Goal: Transaction & Acquisition: Purchase product/service

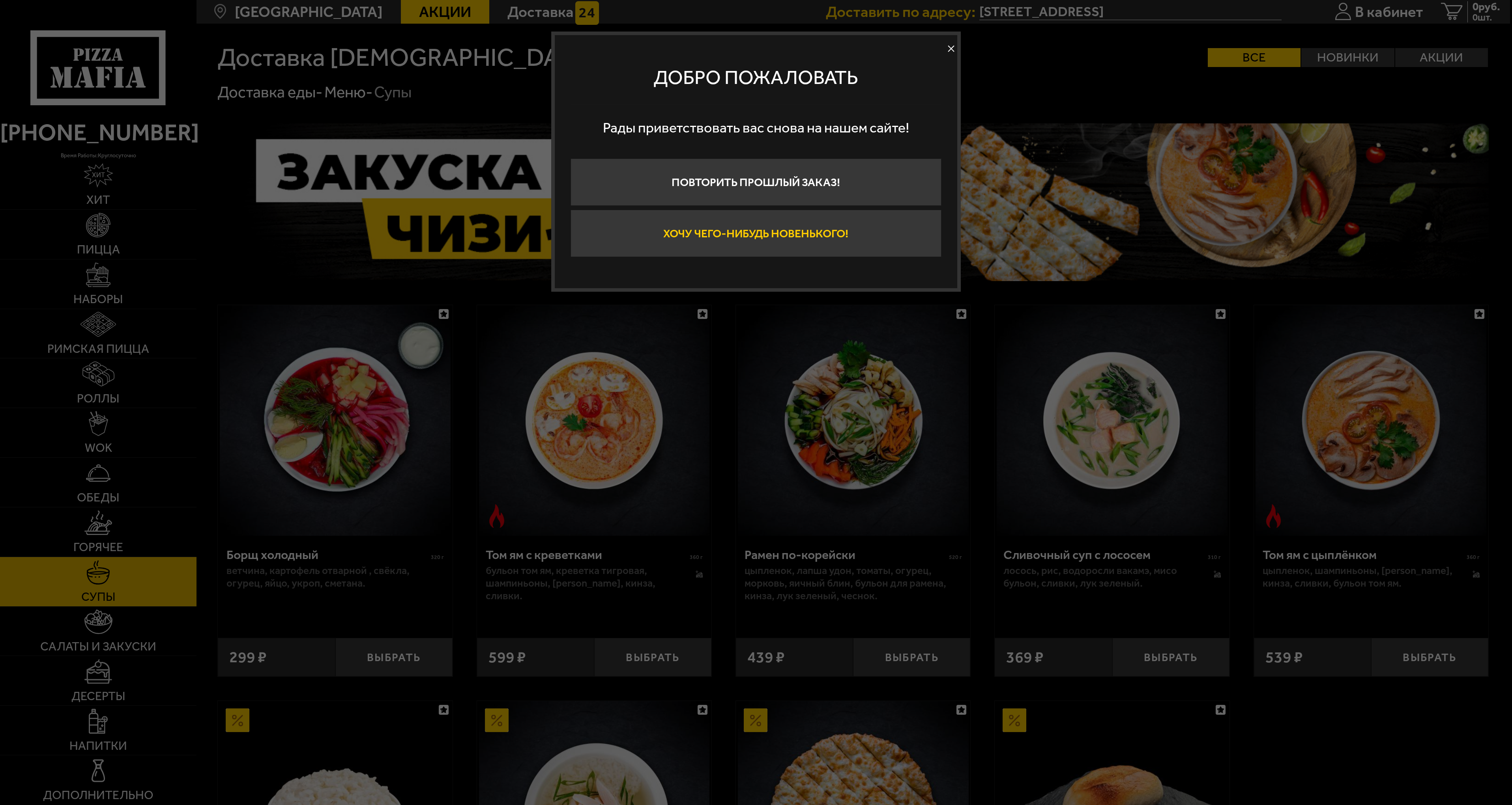
click at [736, 233] on button "Хочу чего-нибудь новенького!" at bounding box center [755, 233] width 371 height 48
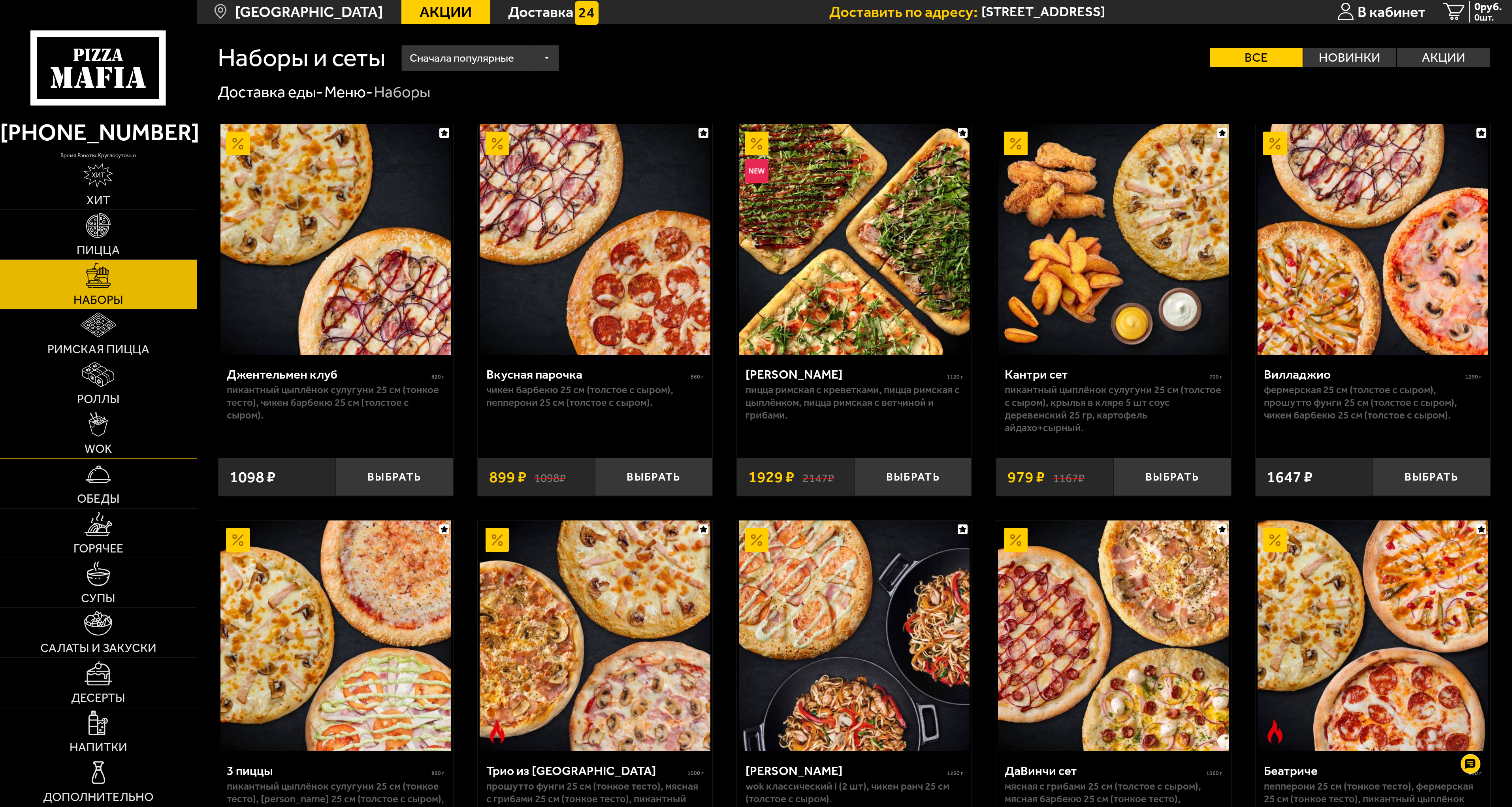
click at [96, 432] on img at bounding box center [98, 424] width 19 height 24
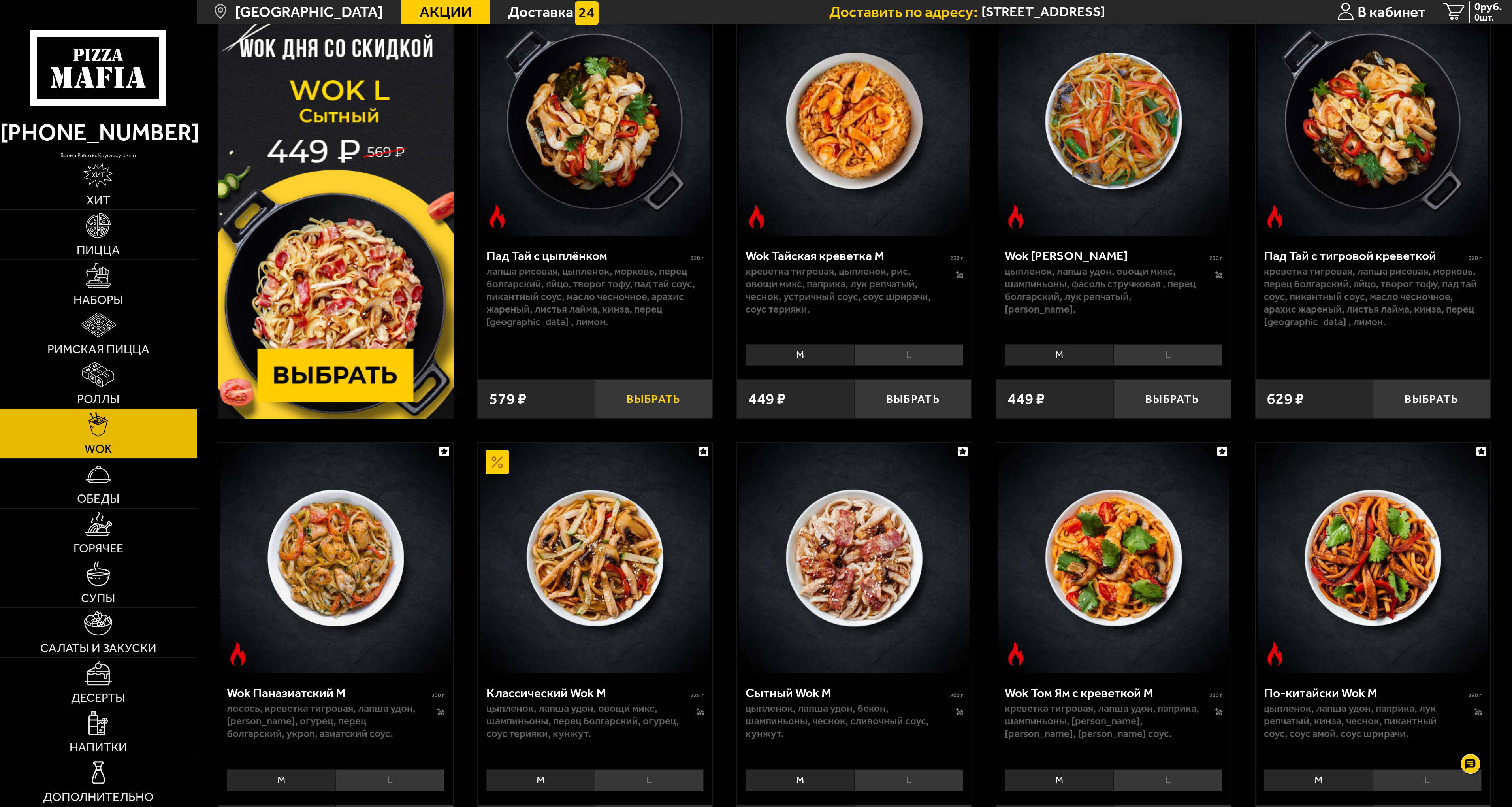
scroll to position [159, 0]
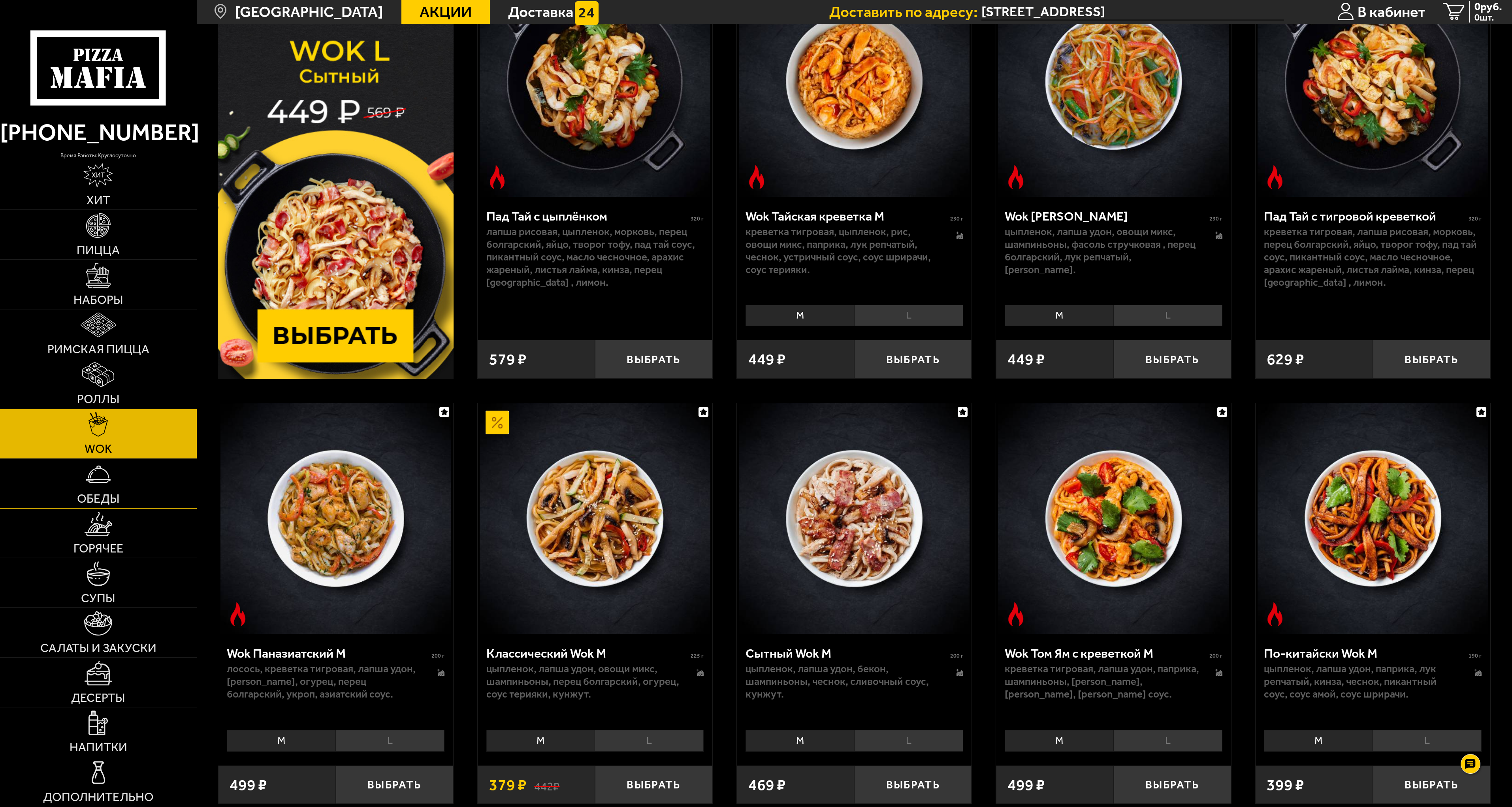
click at [100, 495] on span "Обеды" at bounding box center [98, 499] width 43 height 13
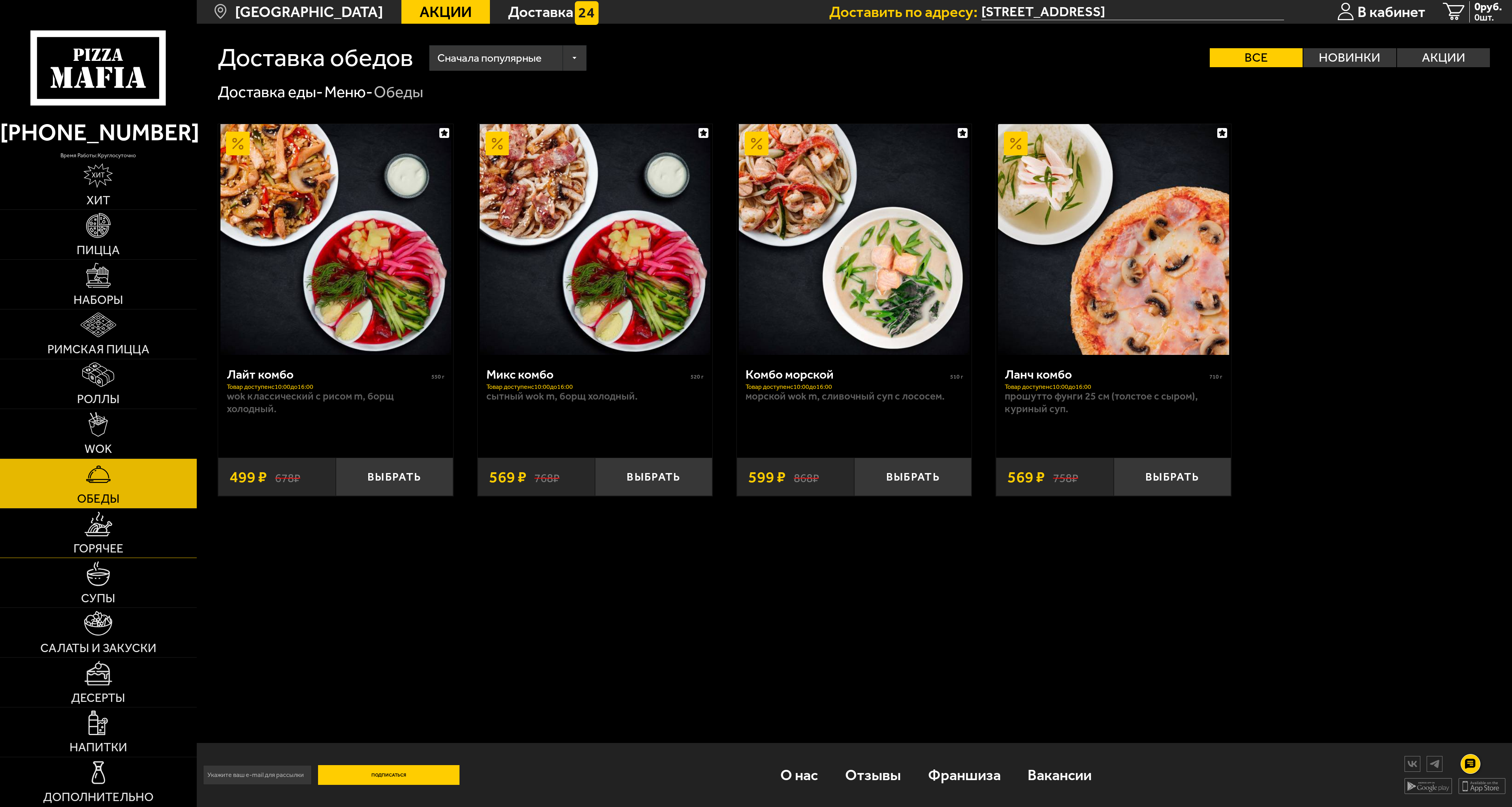
click at [107, 529] on img at bounding box center [98, 523] width 28 height 24
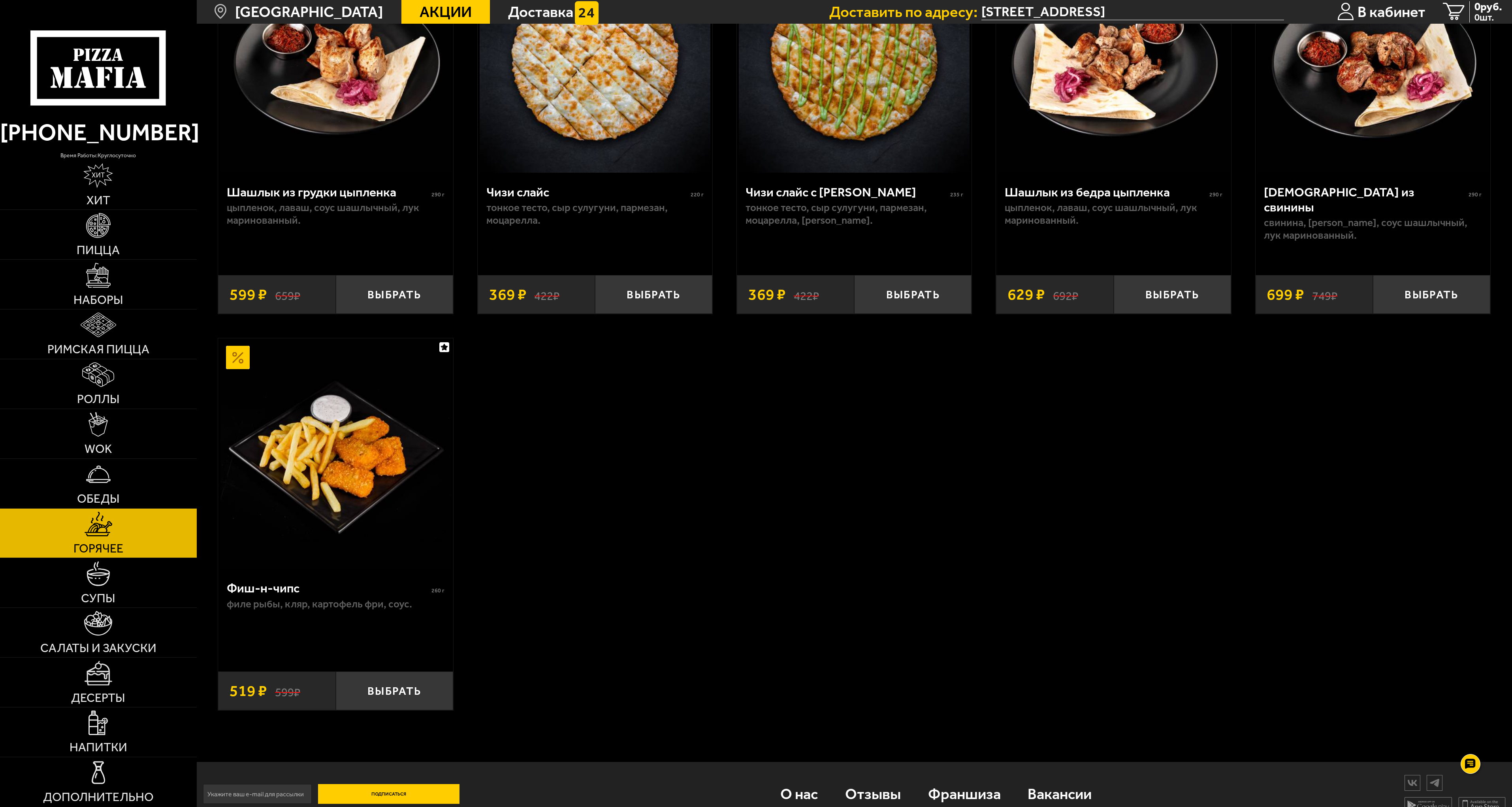
scroll to position [1096, 0]
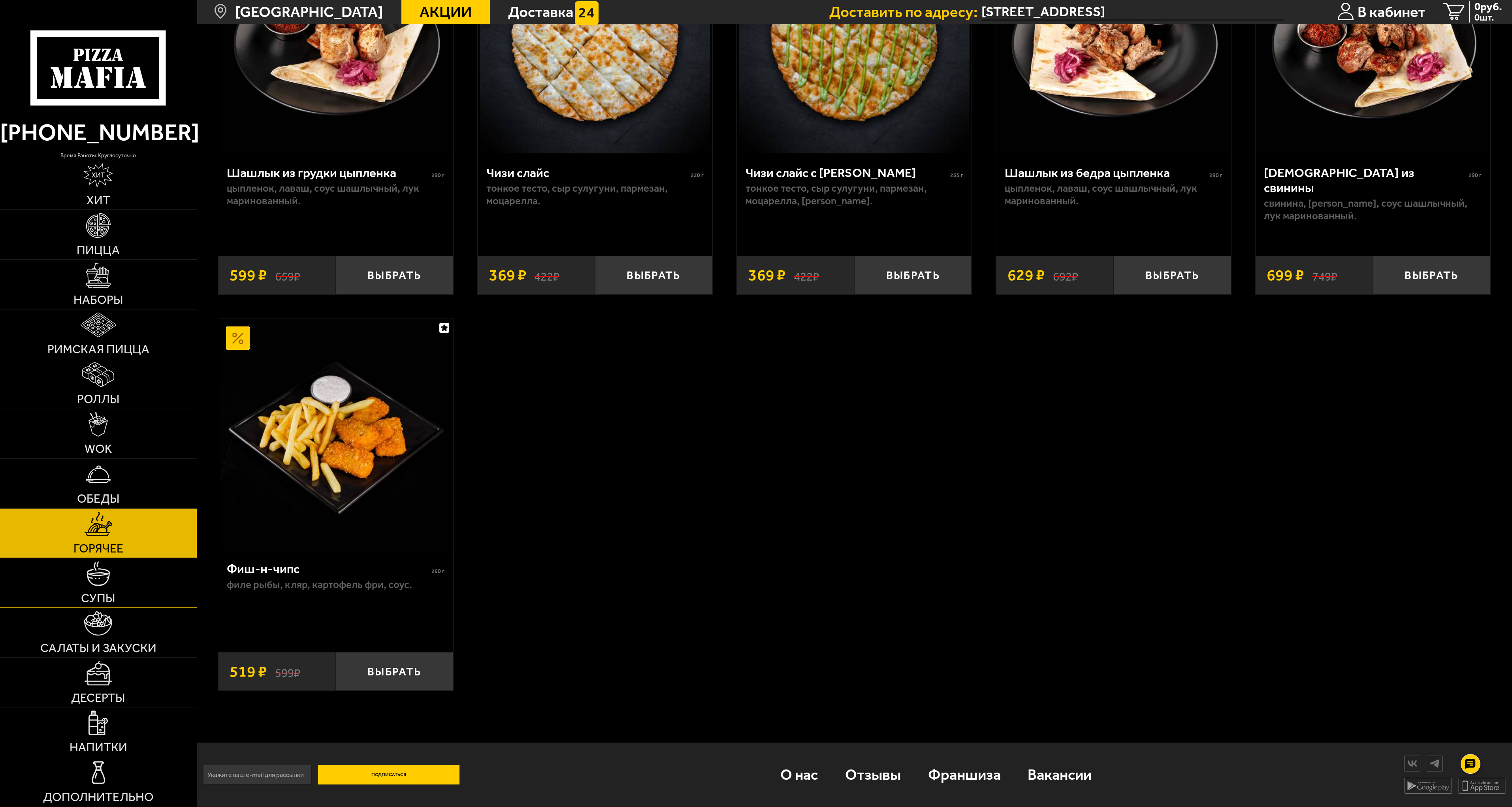
click at [86, 590] on link "Супы" at bounding box center [98, 582] width 197 height 49
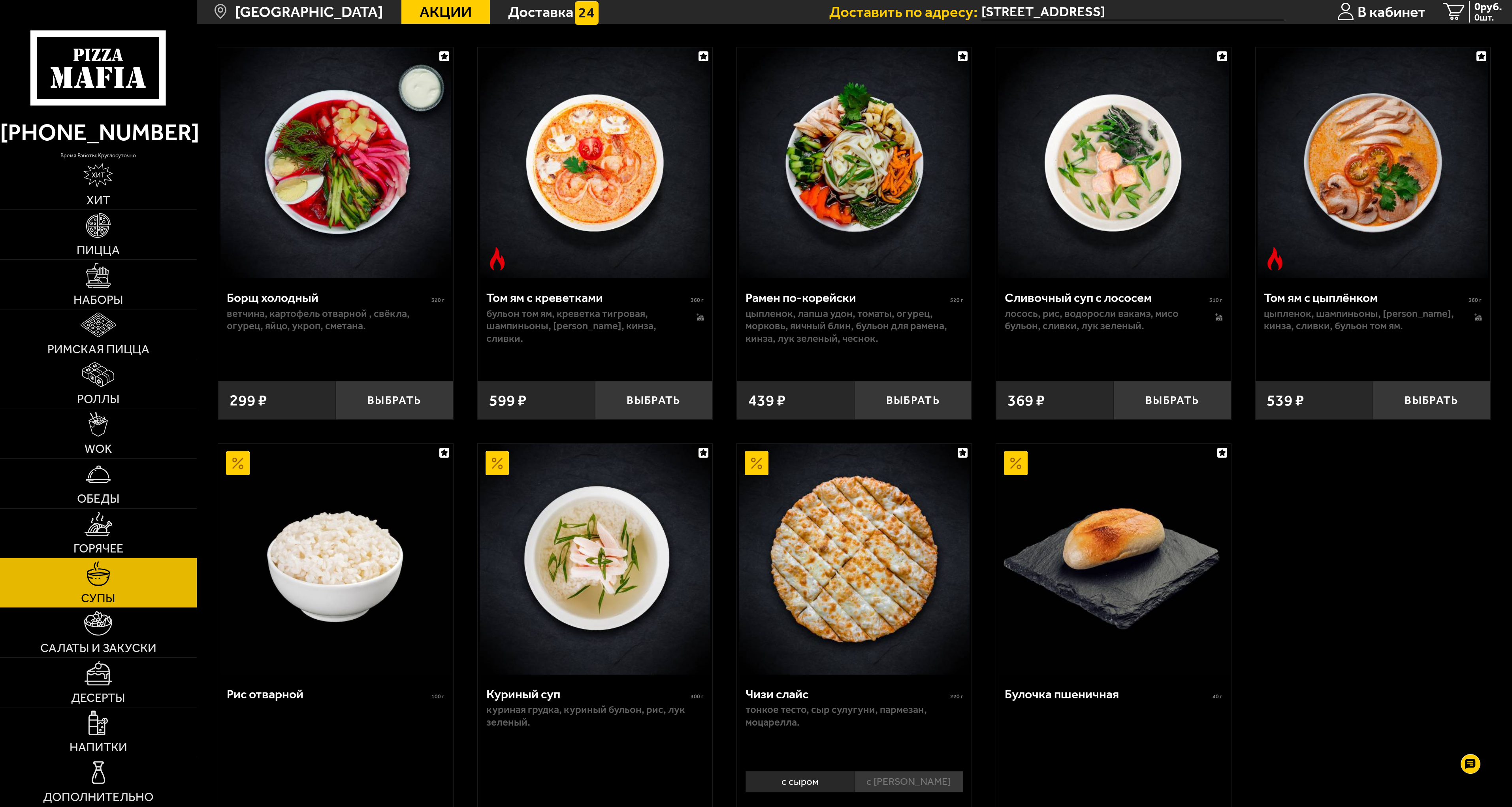
scroll to position [277, 0]
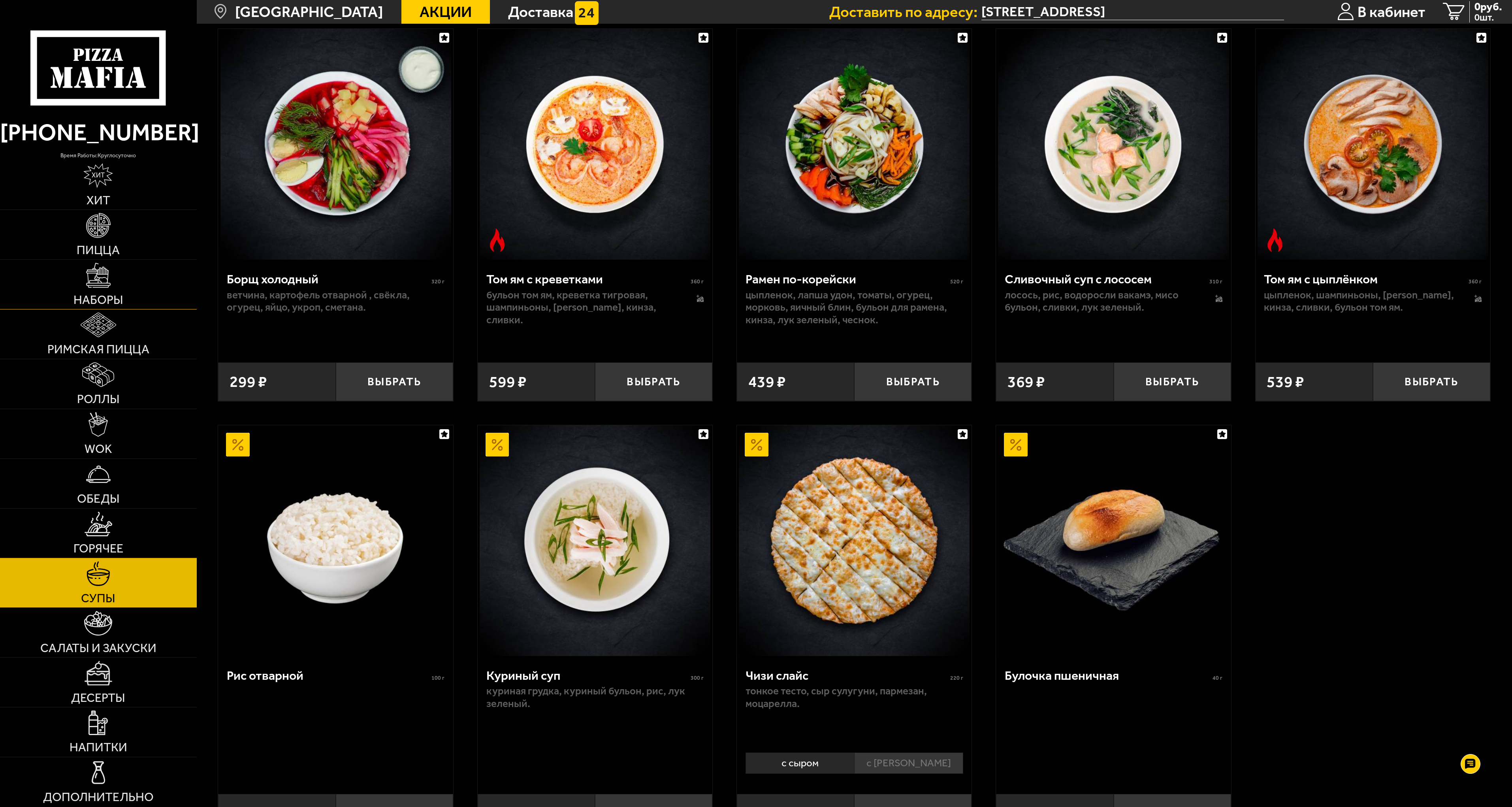
click at [98, 284] on img at bounding box center [98, 274] width 24 height 24
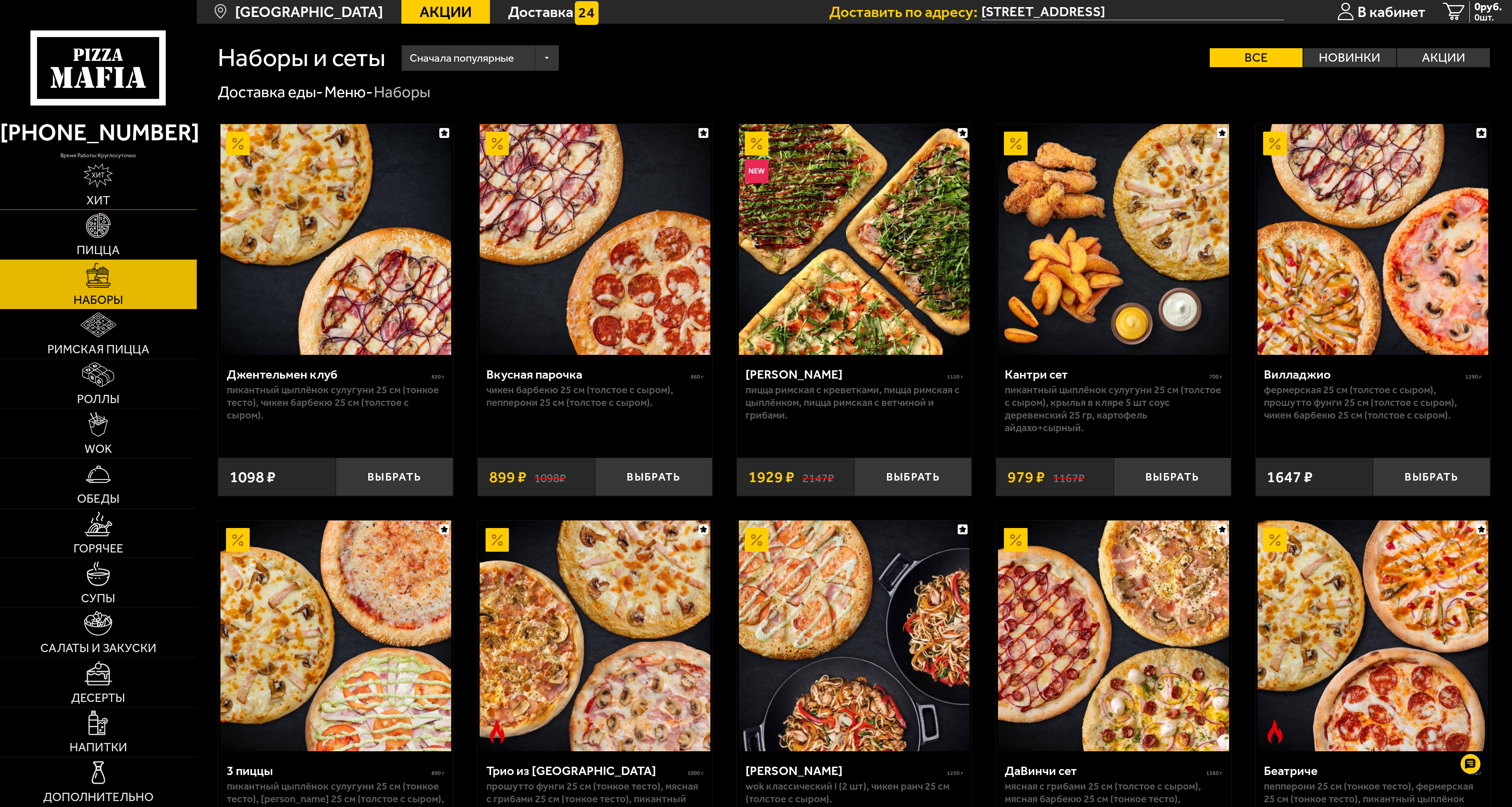
click at [109, 183] on img at bounding box center [97, 175] width 29 height 24
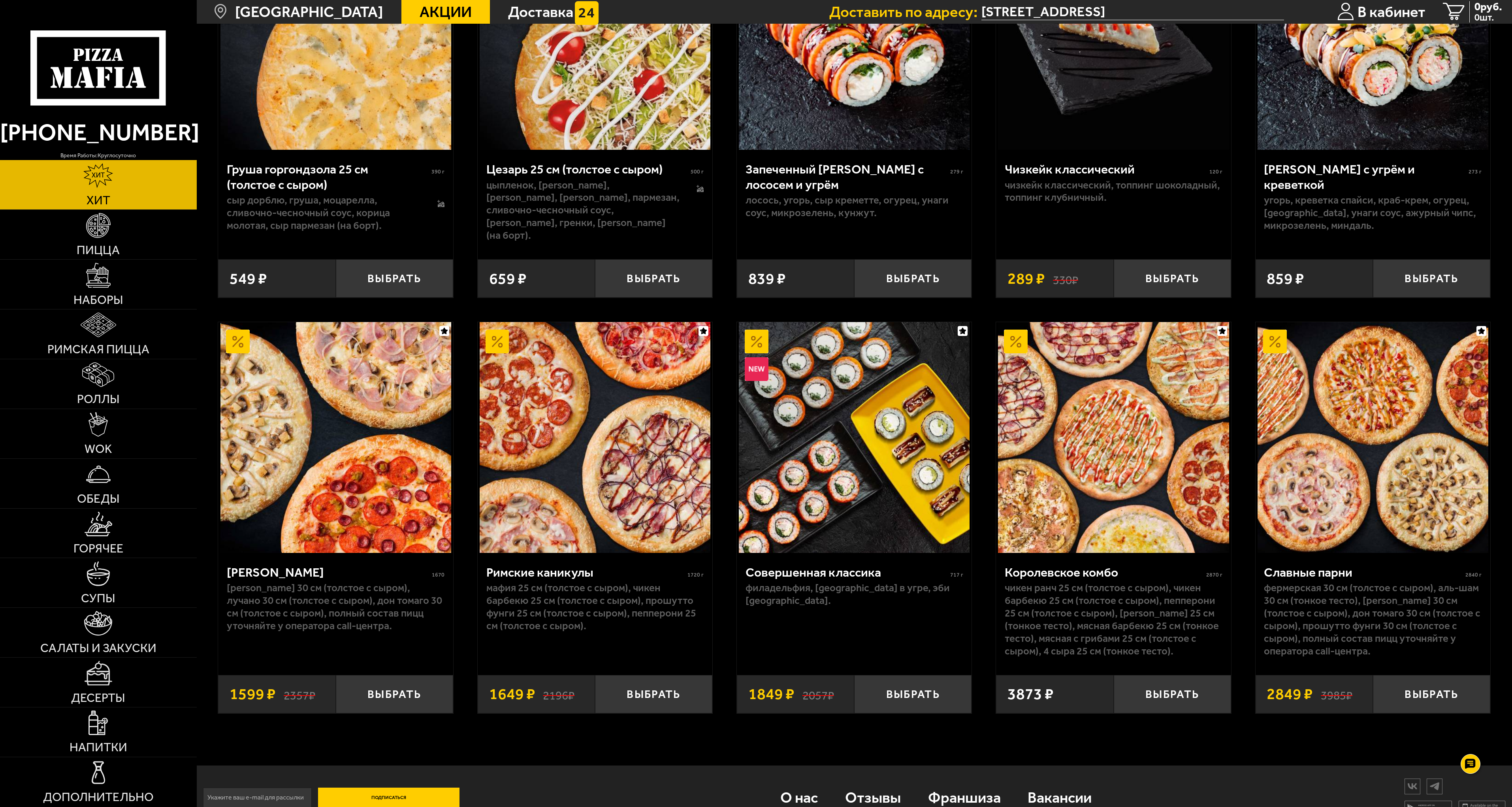
scroll to position [628, 0]
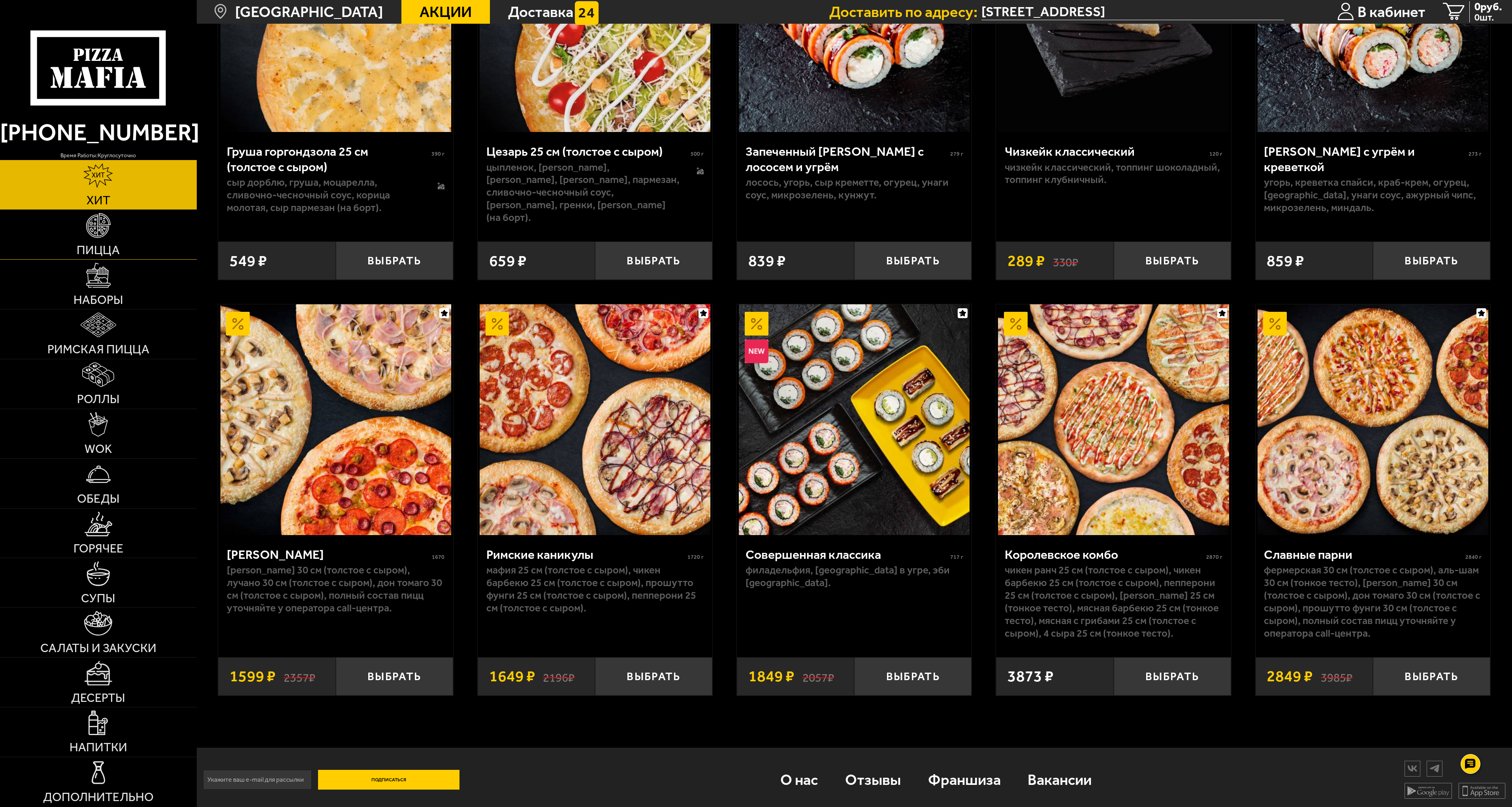
click at [109, 236] on img at bounding box center [98, 225] width 24 height 24
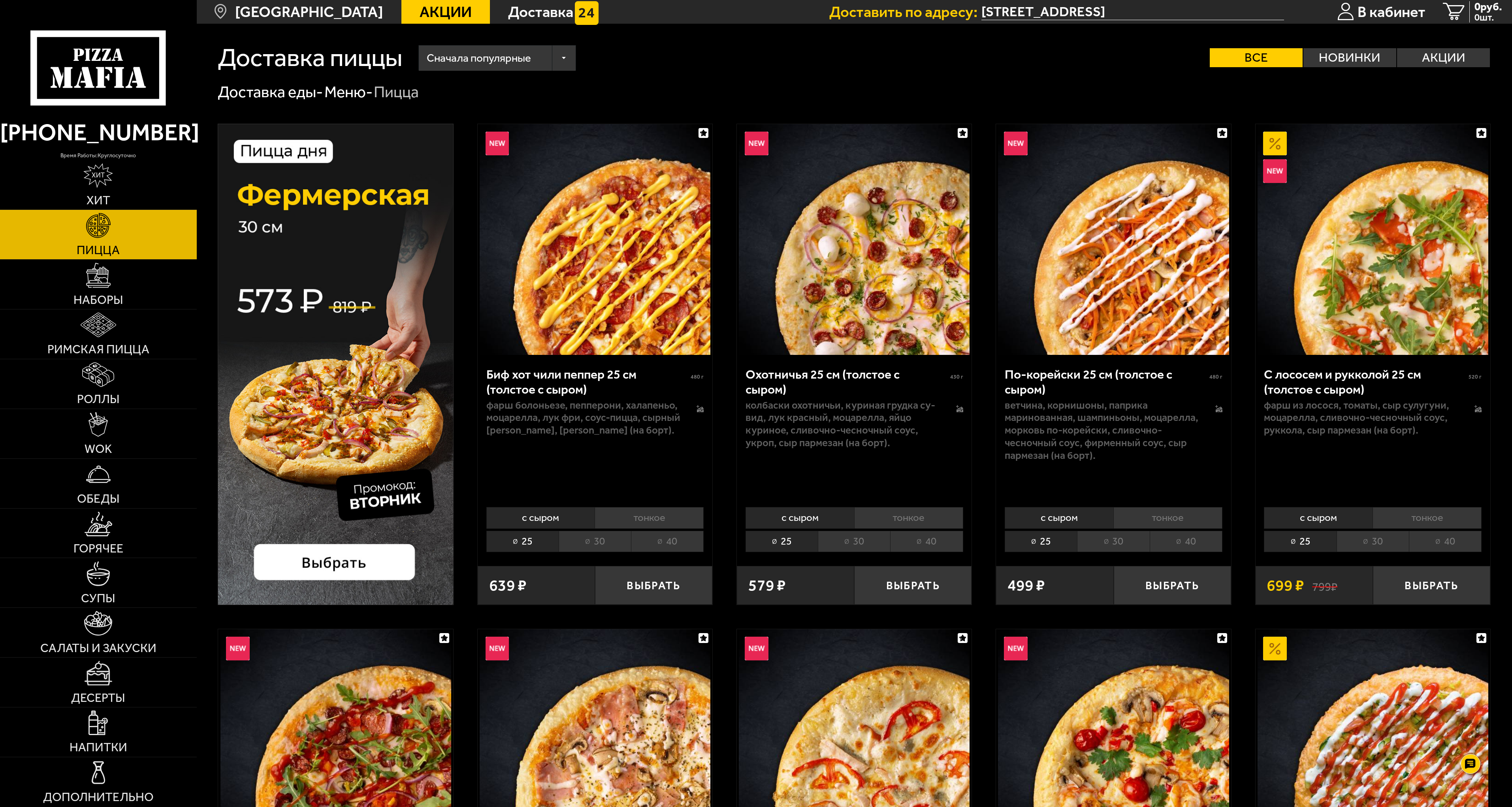
click at [596, 540] on li "30" at bounding box center [595, 542] width 72 height 22
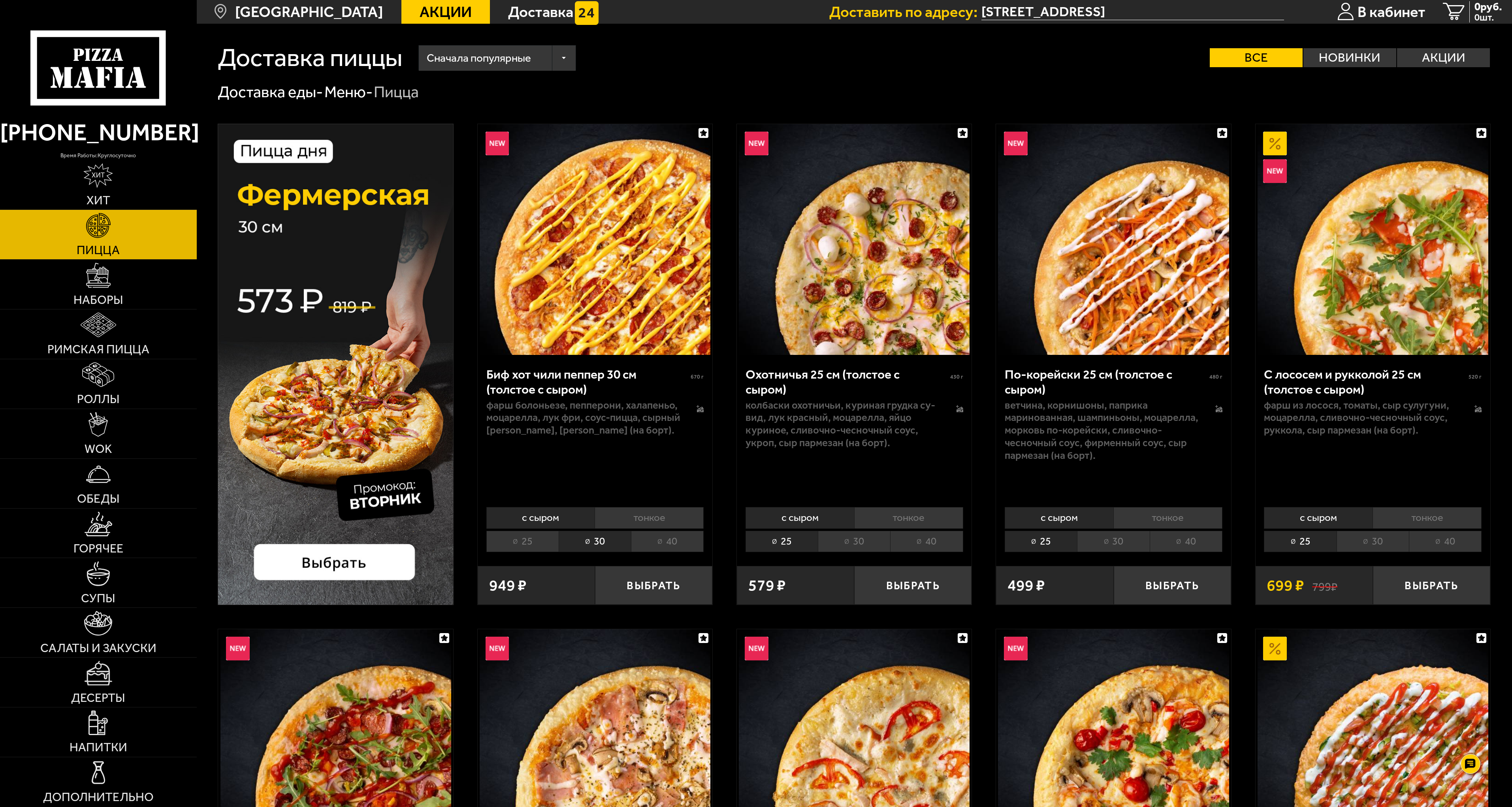
click at [661, 543] on li "40" at bounding box center [668, 542] width 73 height 22
click at [610, 542] on li "30" at bounding box center [595, 542] width 72 height 22
click at [534, 543] on li "25" at bounding box center [522, 542] width 72 height 22
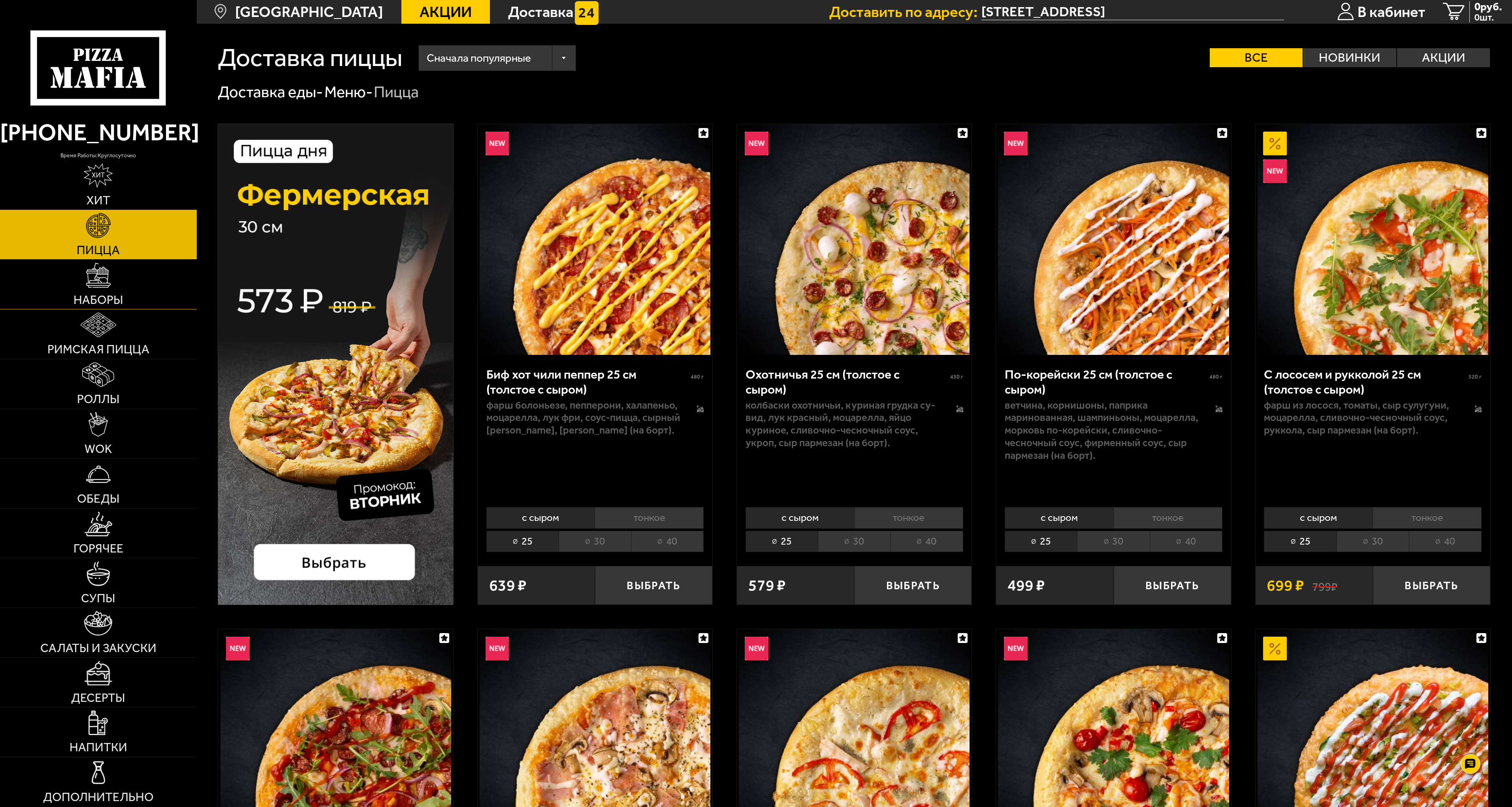
click at [97, 289] on link "Наборы" at bounding box center [98, 284] width 197 height 49
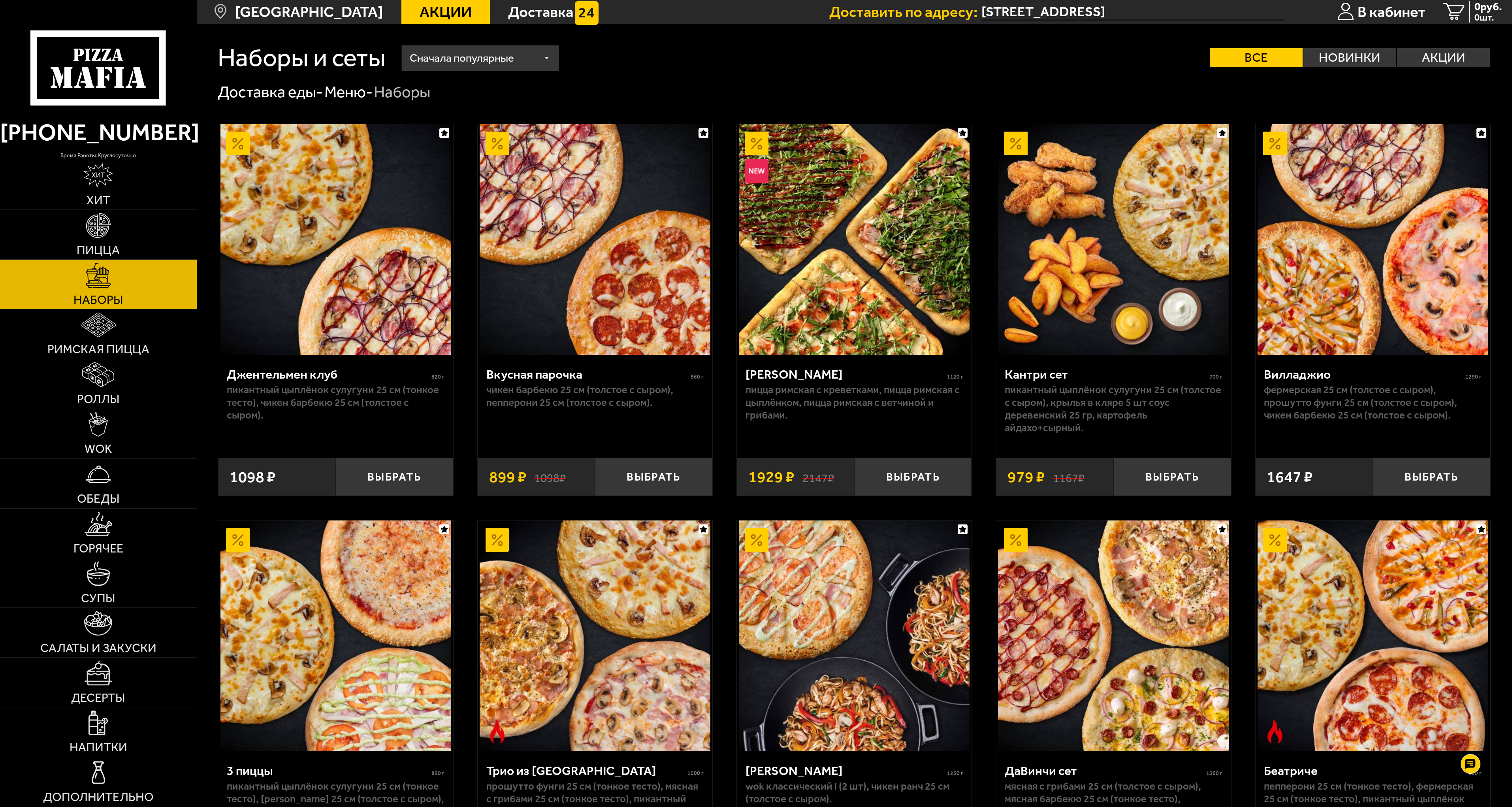
click at [99, 335] on img at bounding box center [98, 325] width 35 height 24
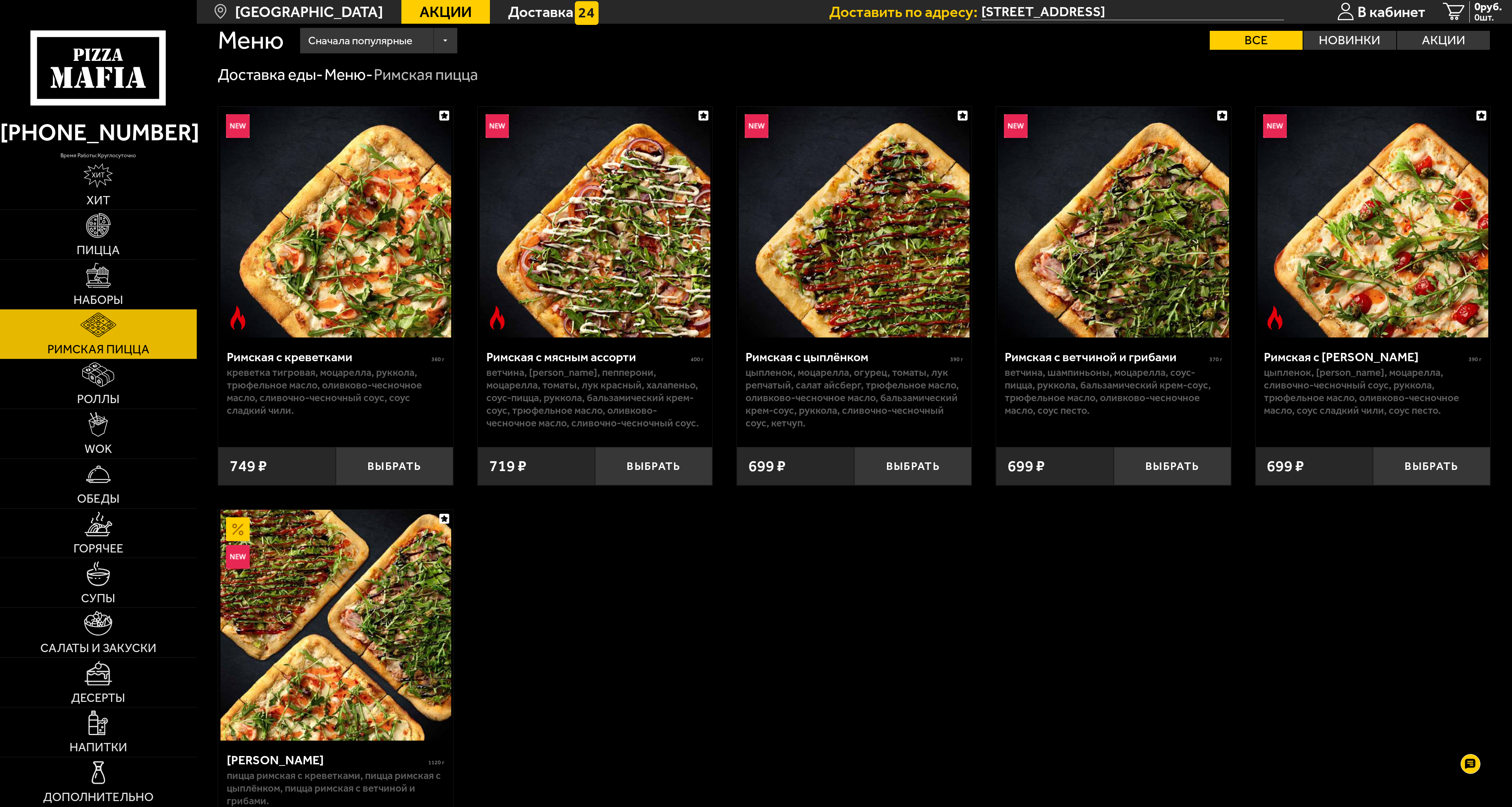
scroll to position [13, 0]
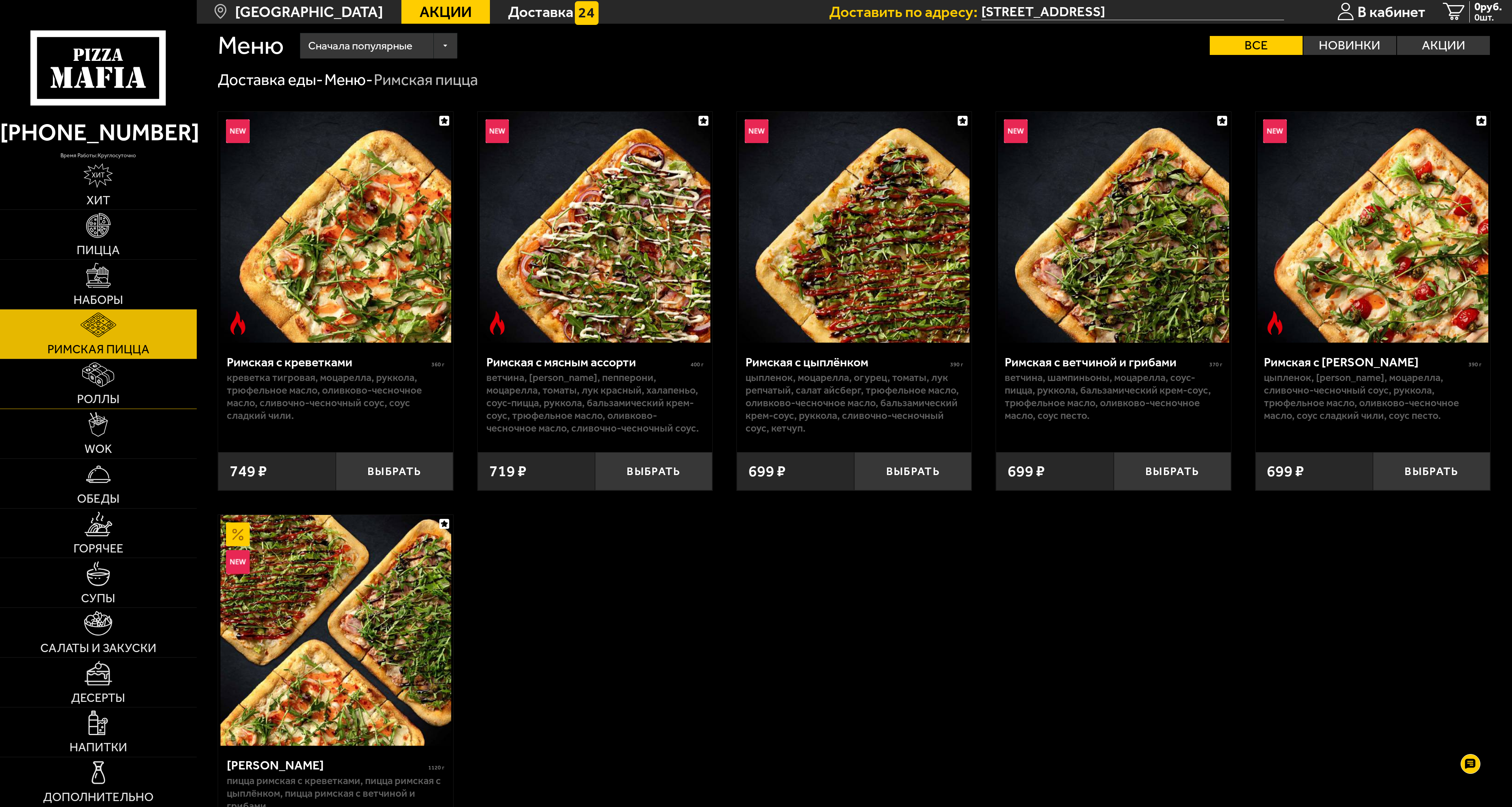
click at [92, 383] on img at bounding box center [98, 374] width 32 height 24
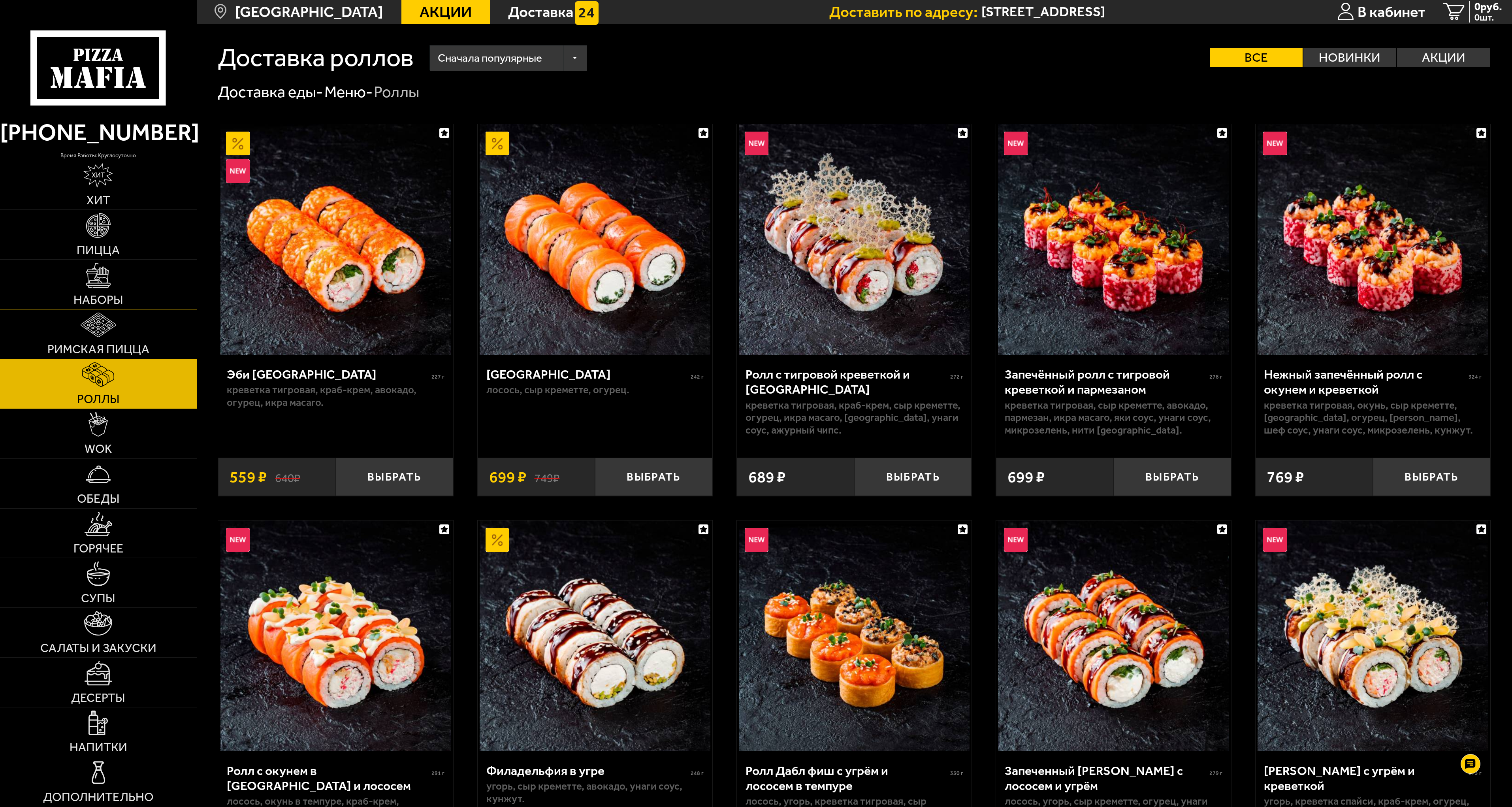
click at [93, 282] on img at bounding box center [98, 274] width 24 height 24
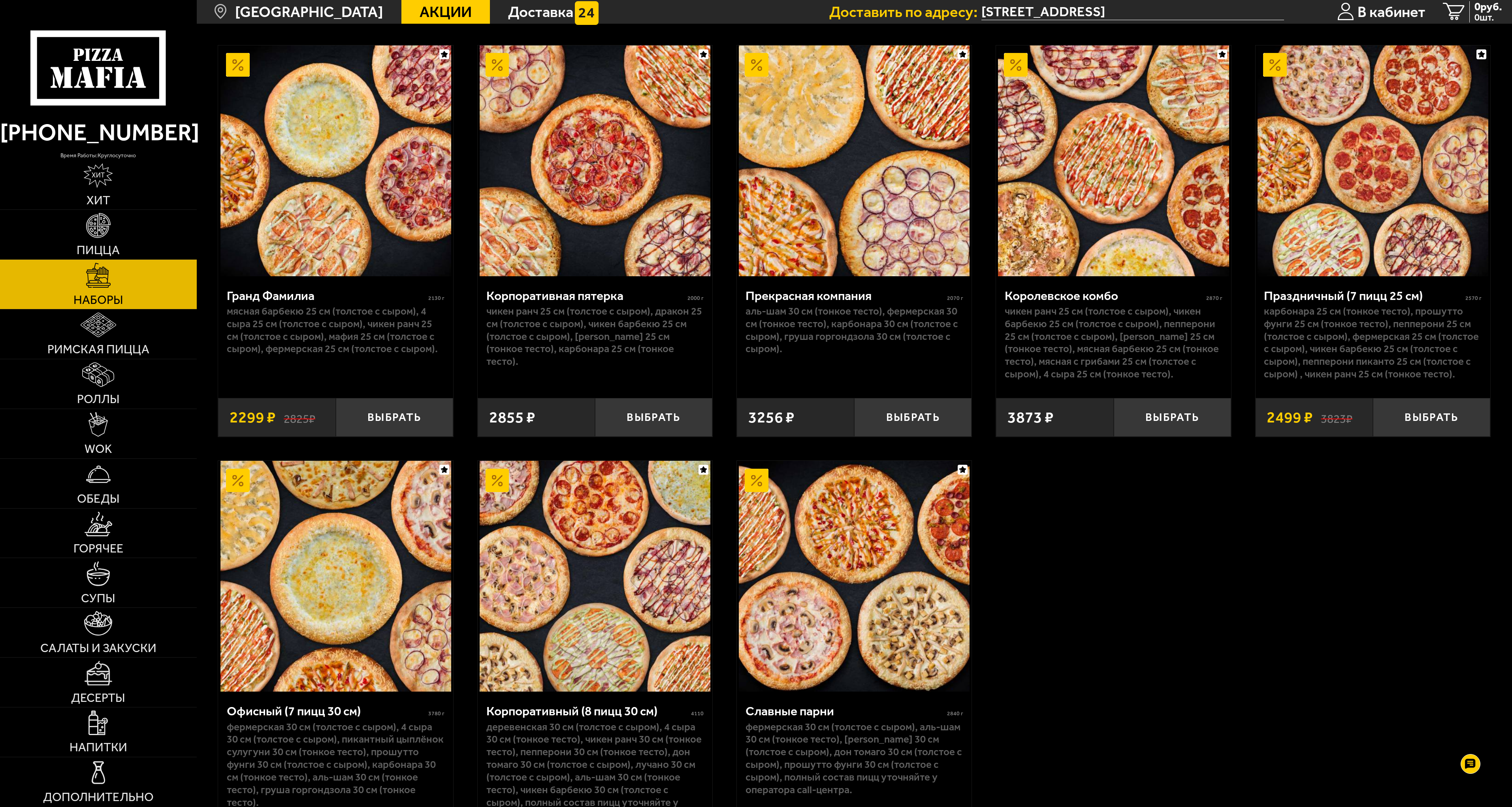
scroll to position [2174, 0]
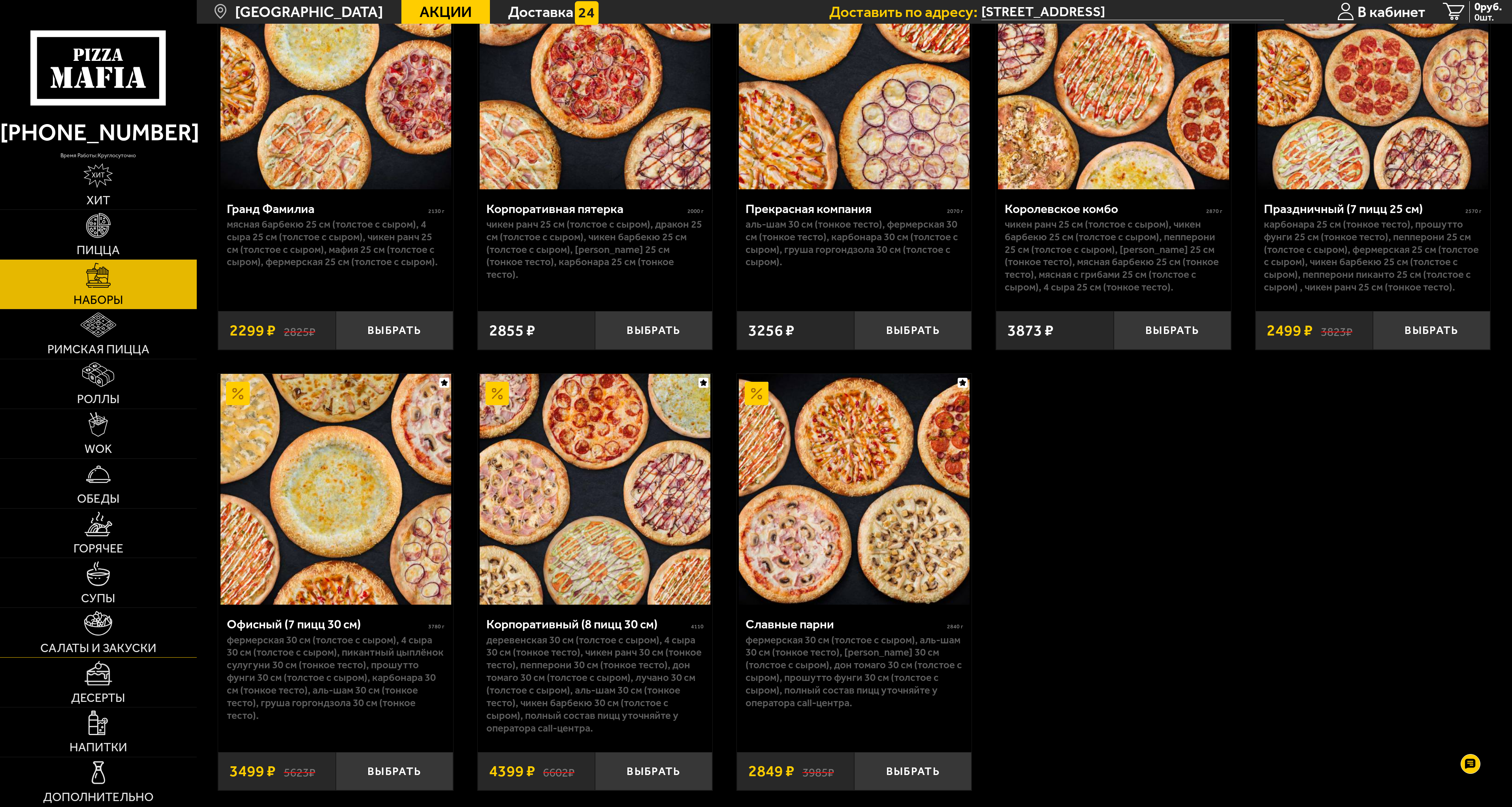
click at [94, 629] on img at bounding box center [97, 623] width 28 height 24
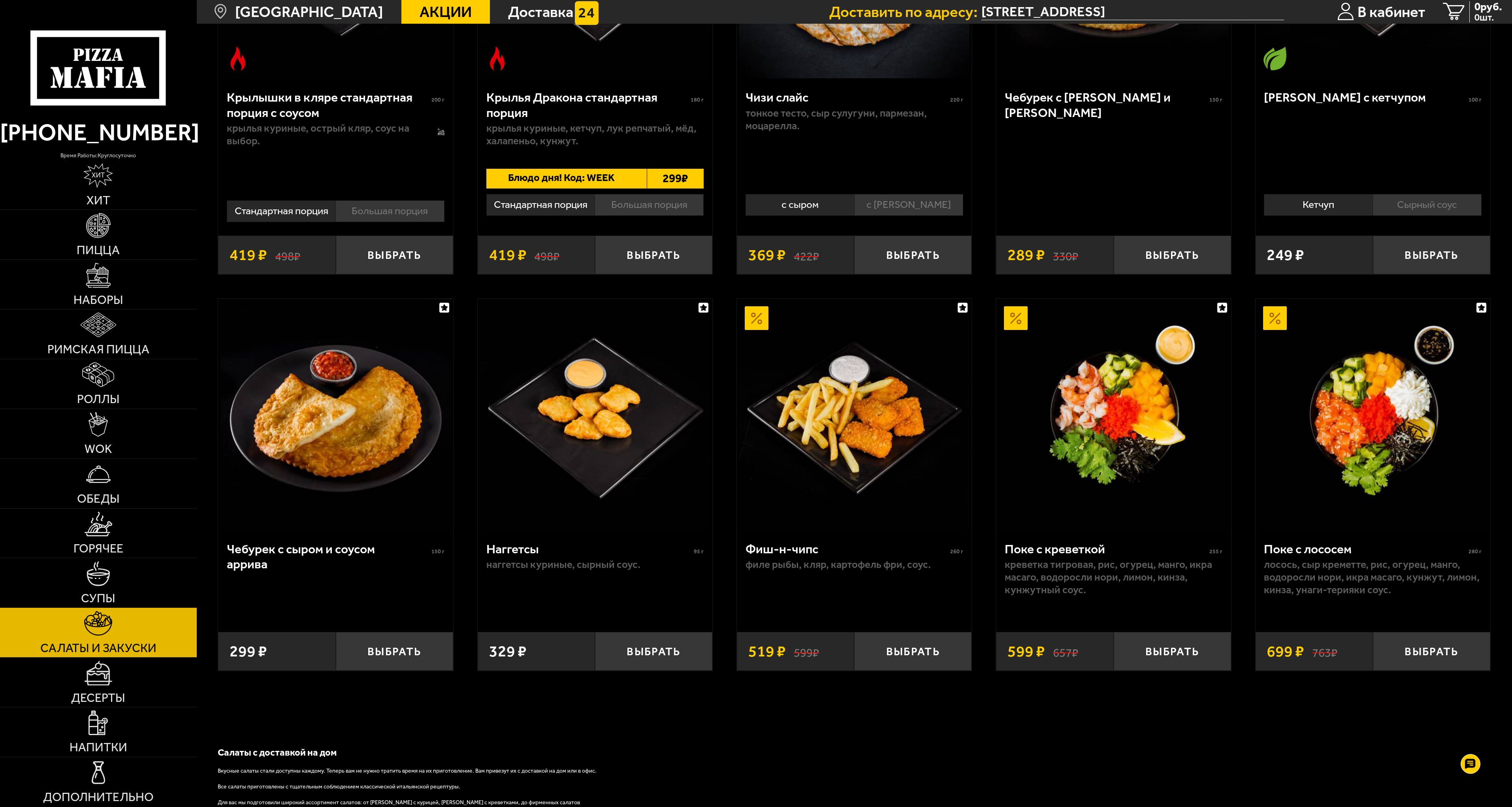
scroll to position [711, 0]
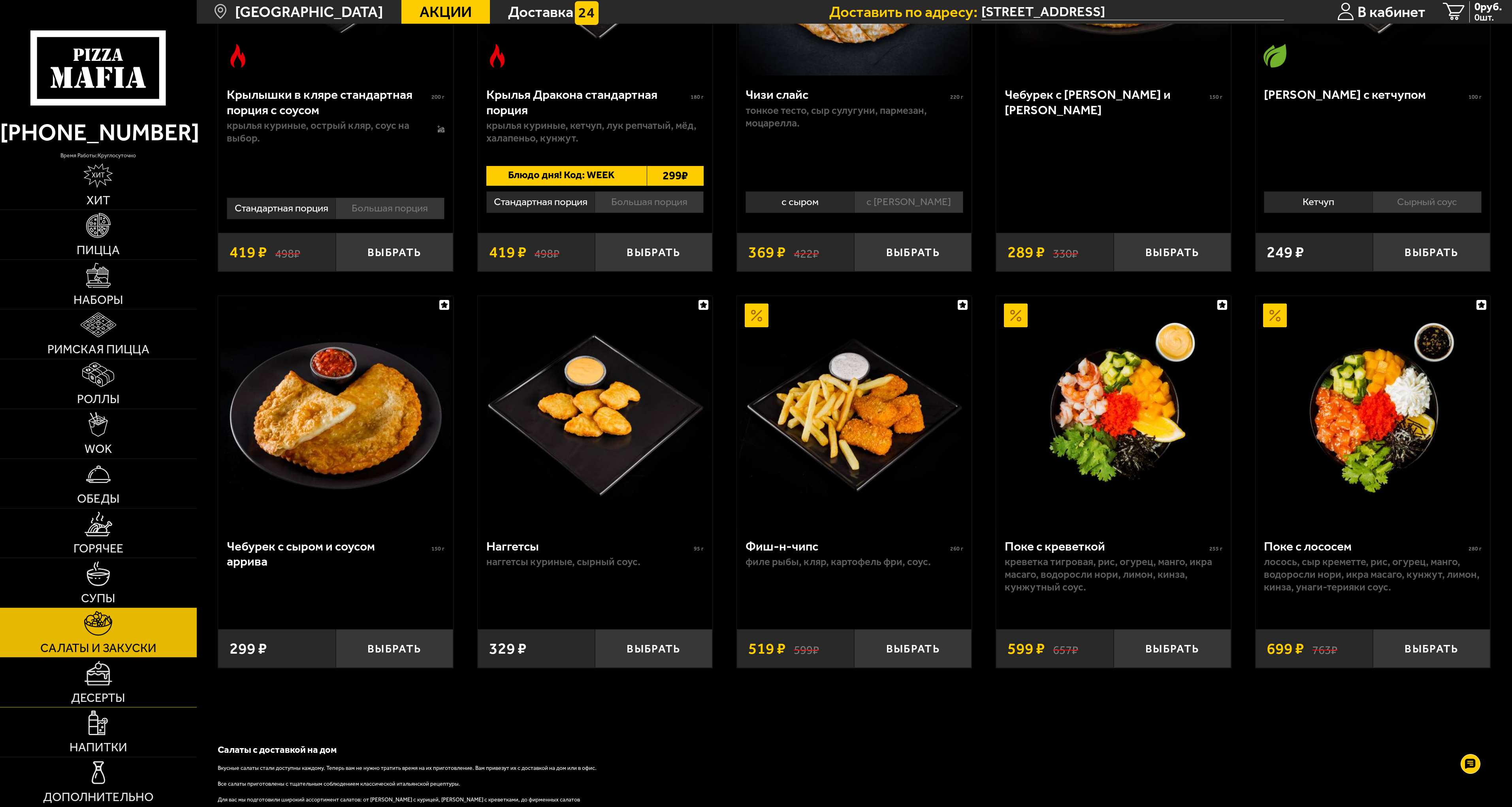
click at [95, 687] on link "Десерты" at bounding box center [98, 682] width 197 height 49
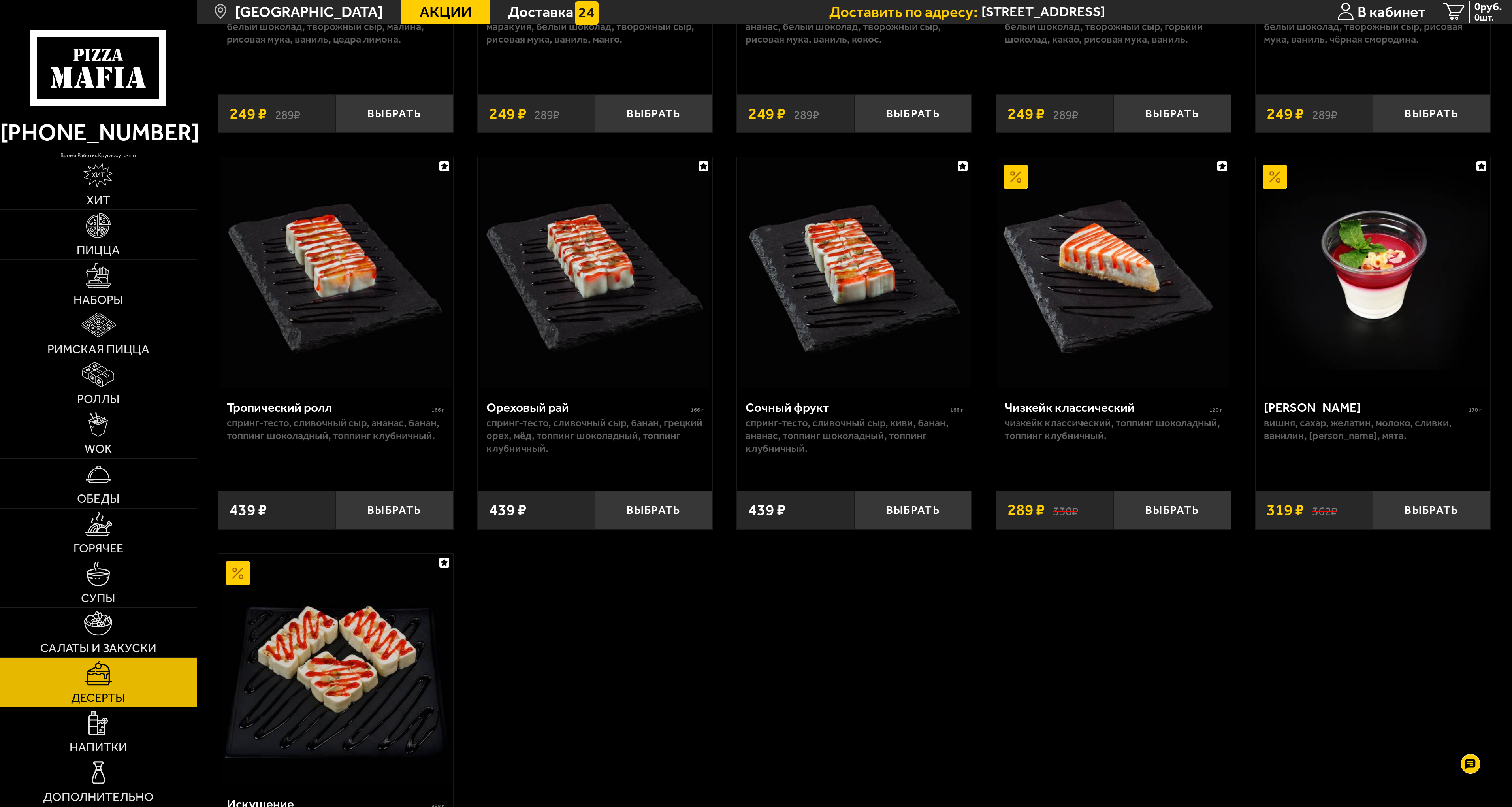
scroll to position [395, 0]
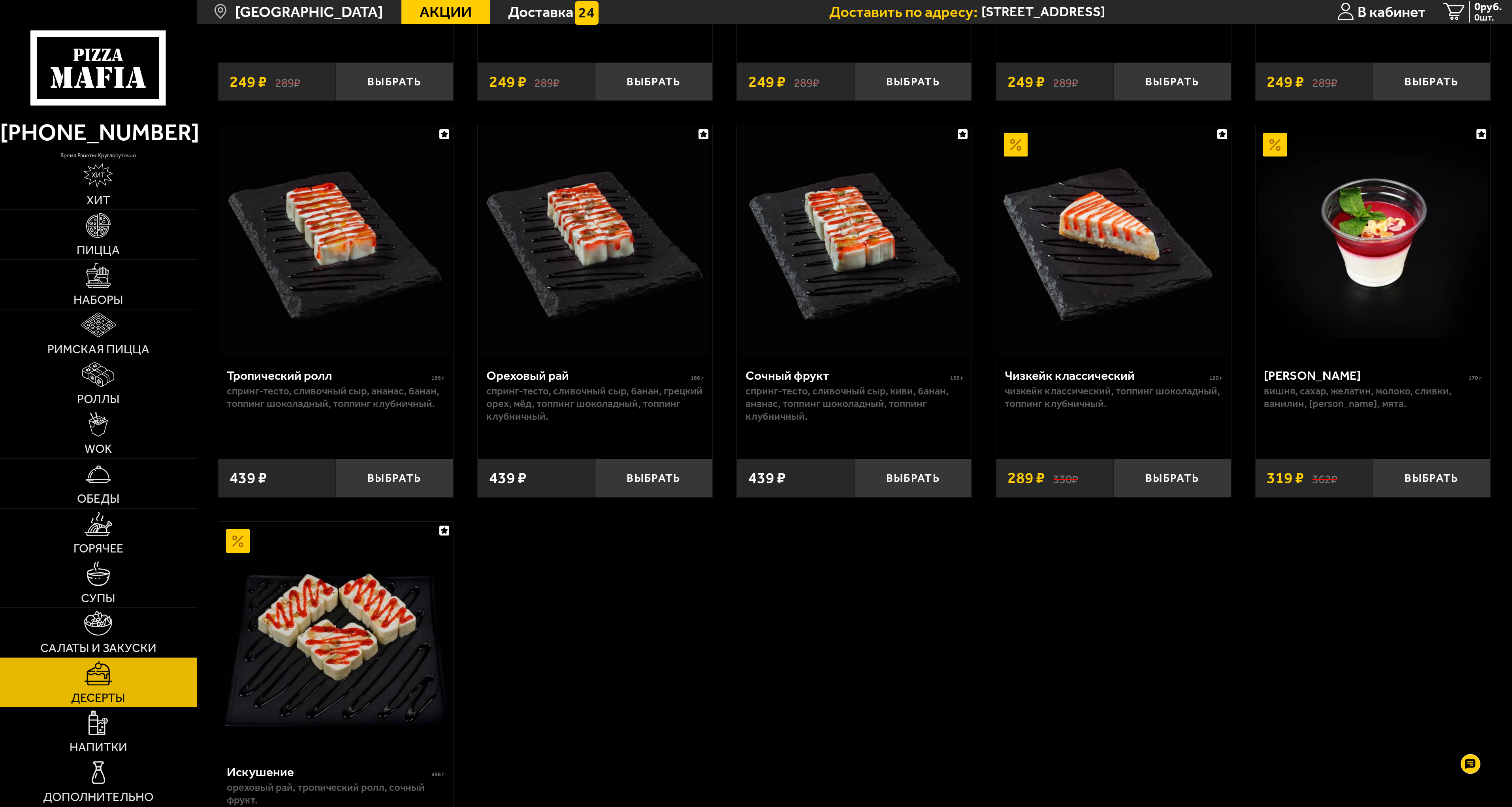
click at [95, 730] on img at bounding box center [98, 722] width 19 height 24
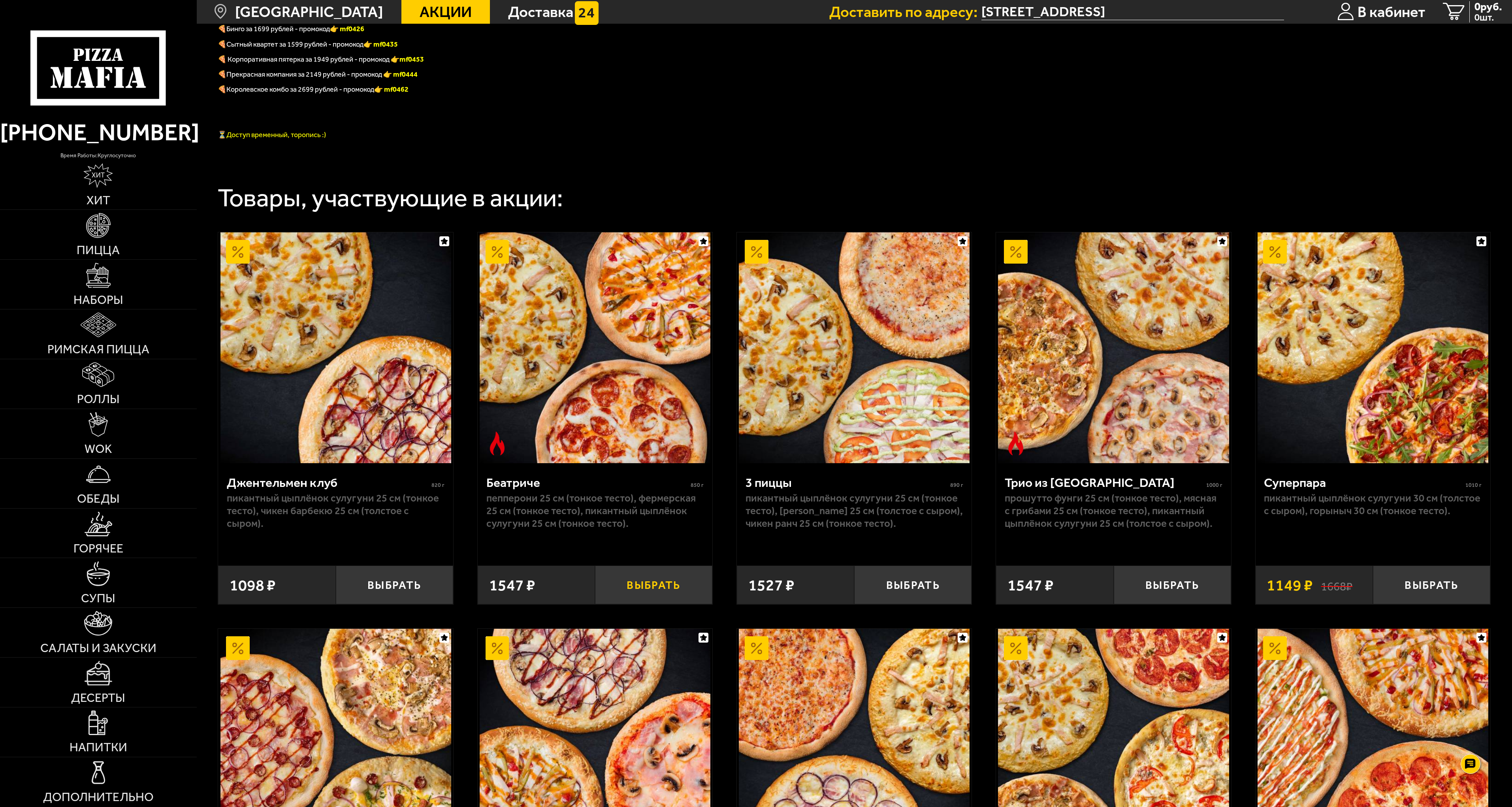
scroll to position [447, 0]
click at [651, 588] on button "Выбрать" at bounding box center [654, 586] width 117 height 39
drag, startPoint x: 1481, startPoint y: 8, endPoint x: 1467, endPoint y: 21, distance: 19.1
click at [1481, 8] on span "1547 руб." at bounding box center [1482, 6] width 45 height 11
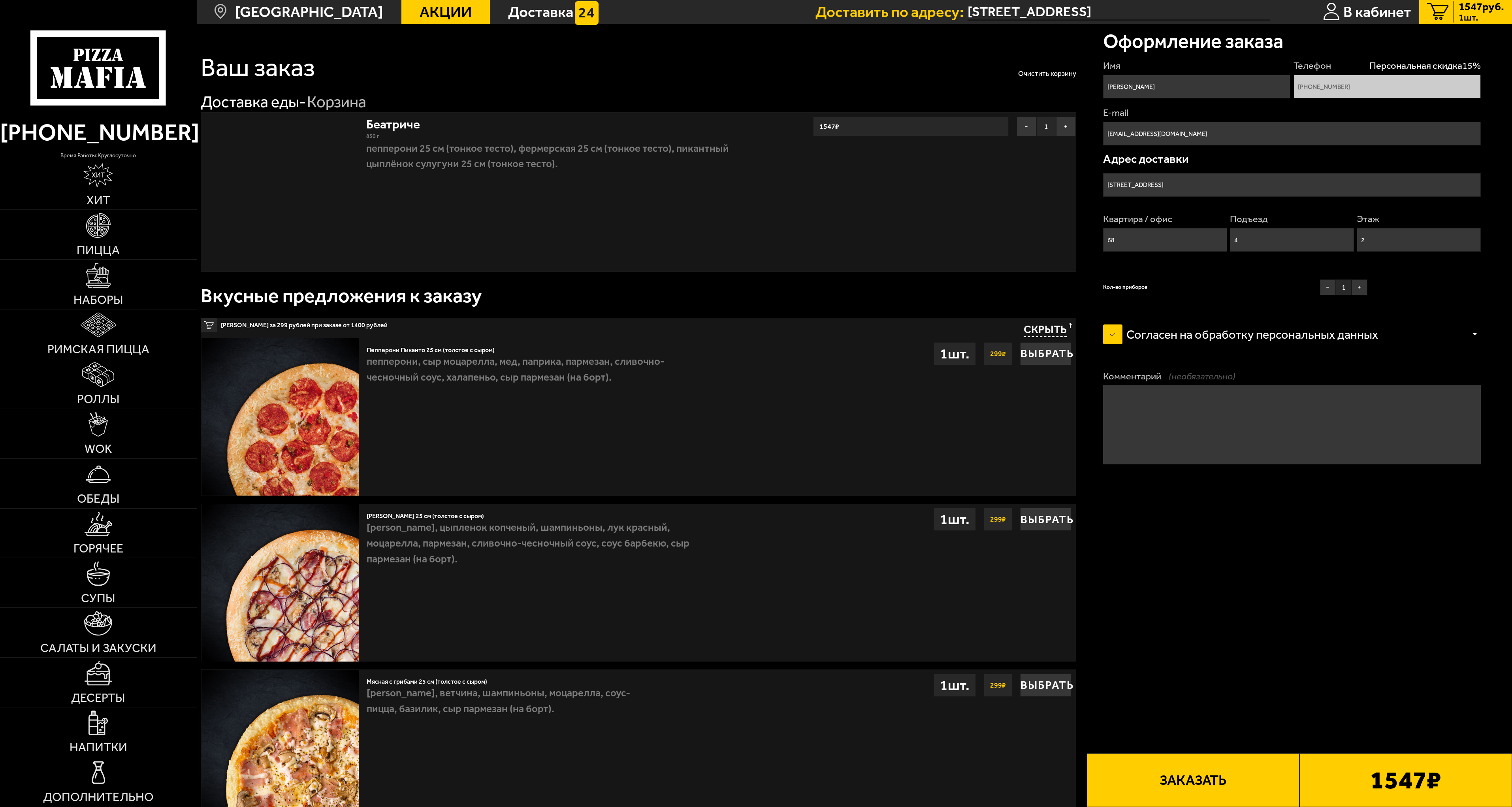
type input "проспект Металлистов, 21к3"
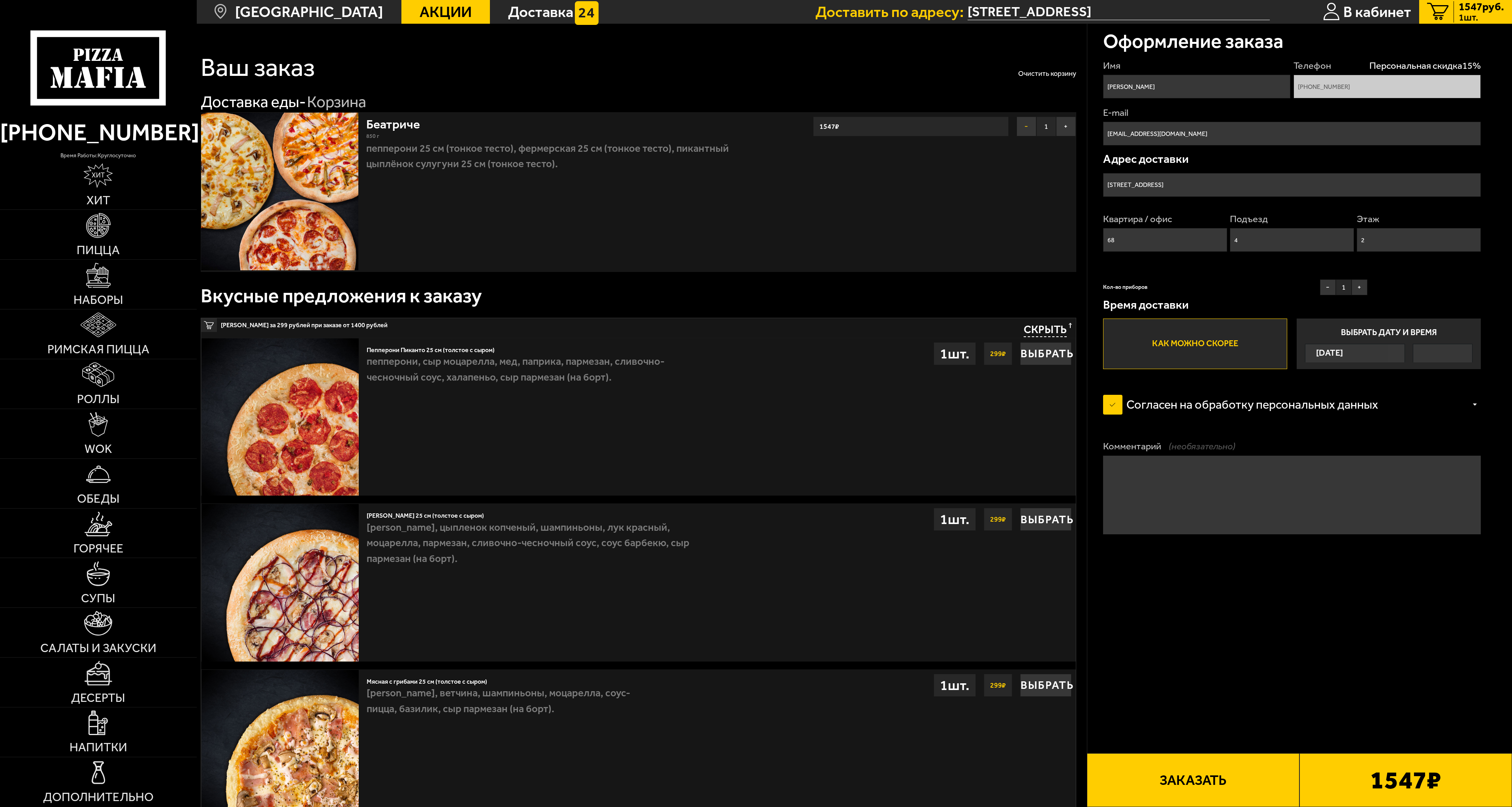
click at [1024, 127] on button "−" at bounding box center [1027, 127] width 20 height 20
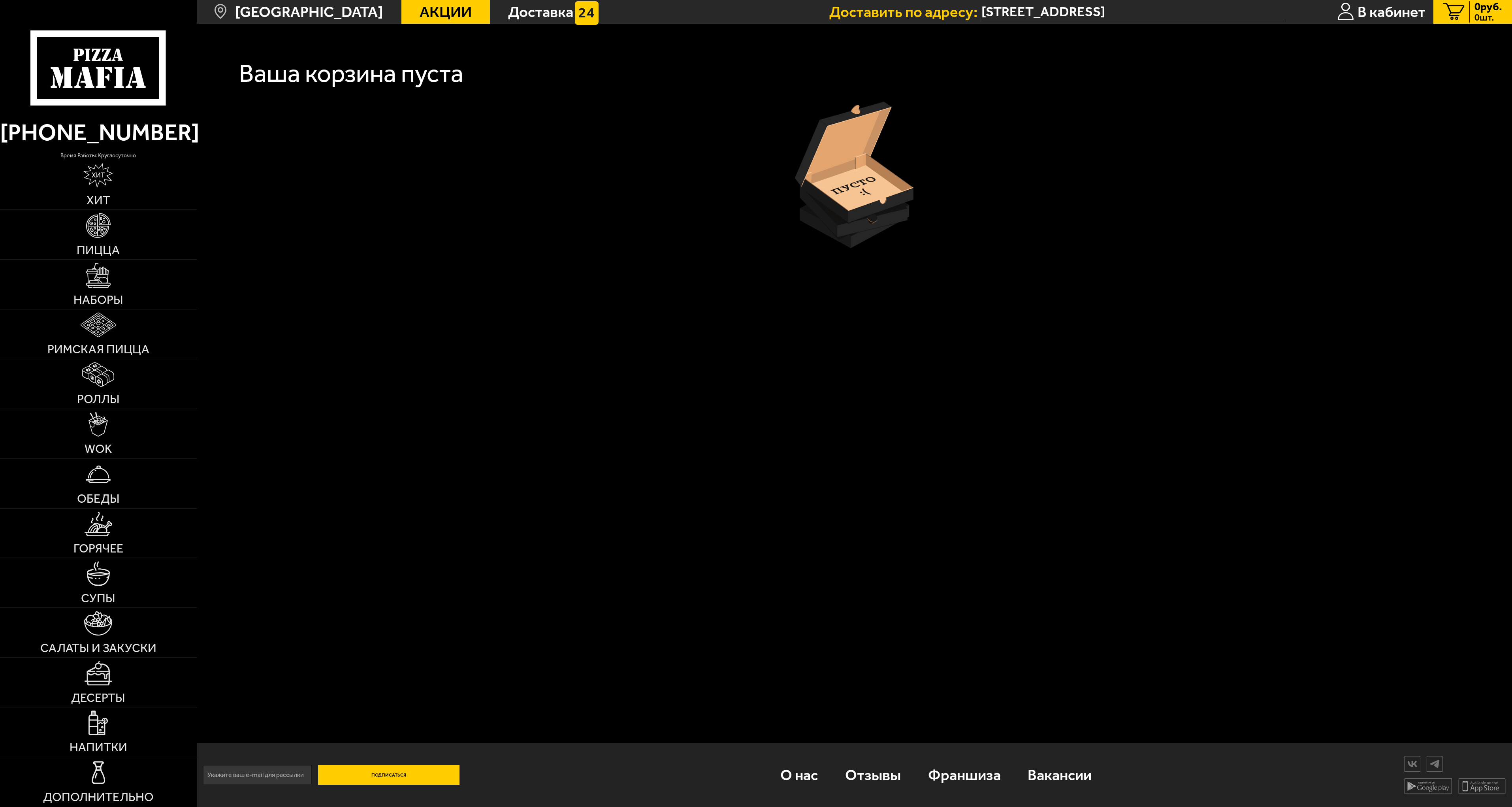
drag, startPoint x: 881, startPoint y: 284, endPoint x: 875, endPoint y: 283, distance: 6.1
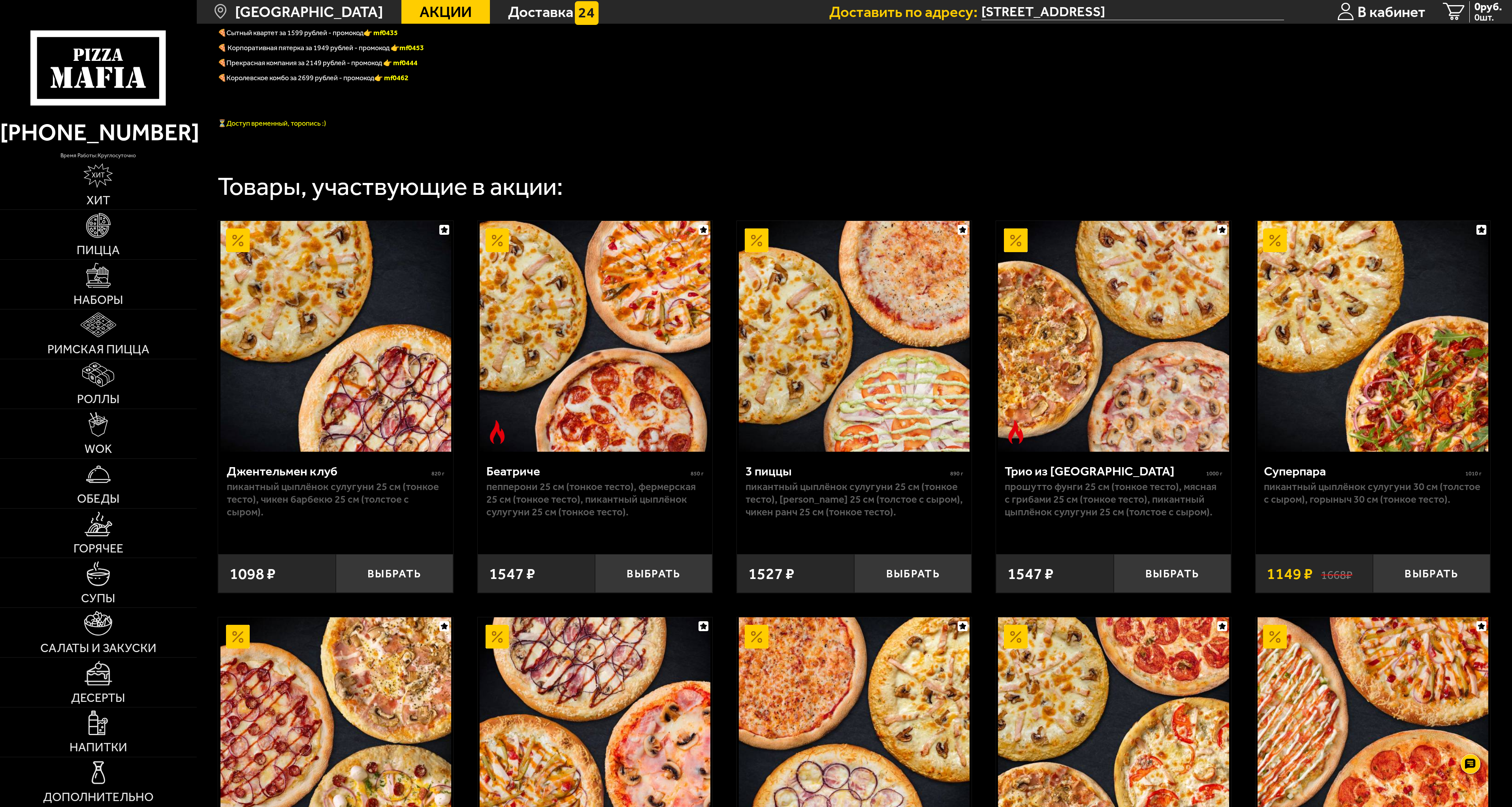
scroll to position [435, 0]
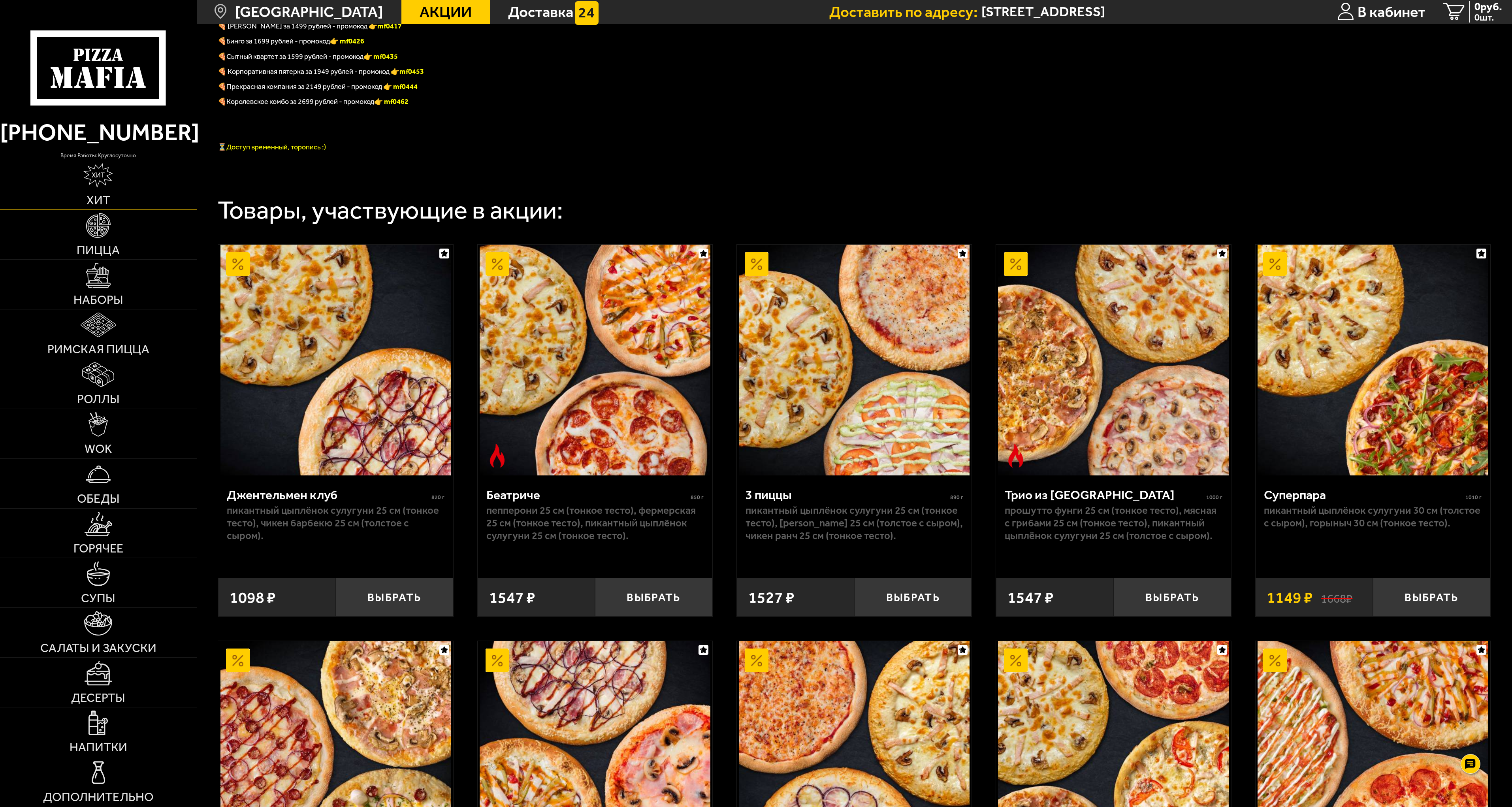
click at [94, 189] on link "Хит" at bounding box center [98, 185] width 197 height 49
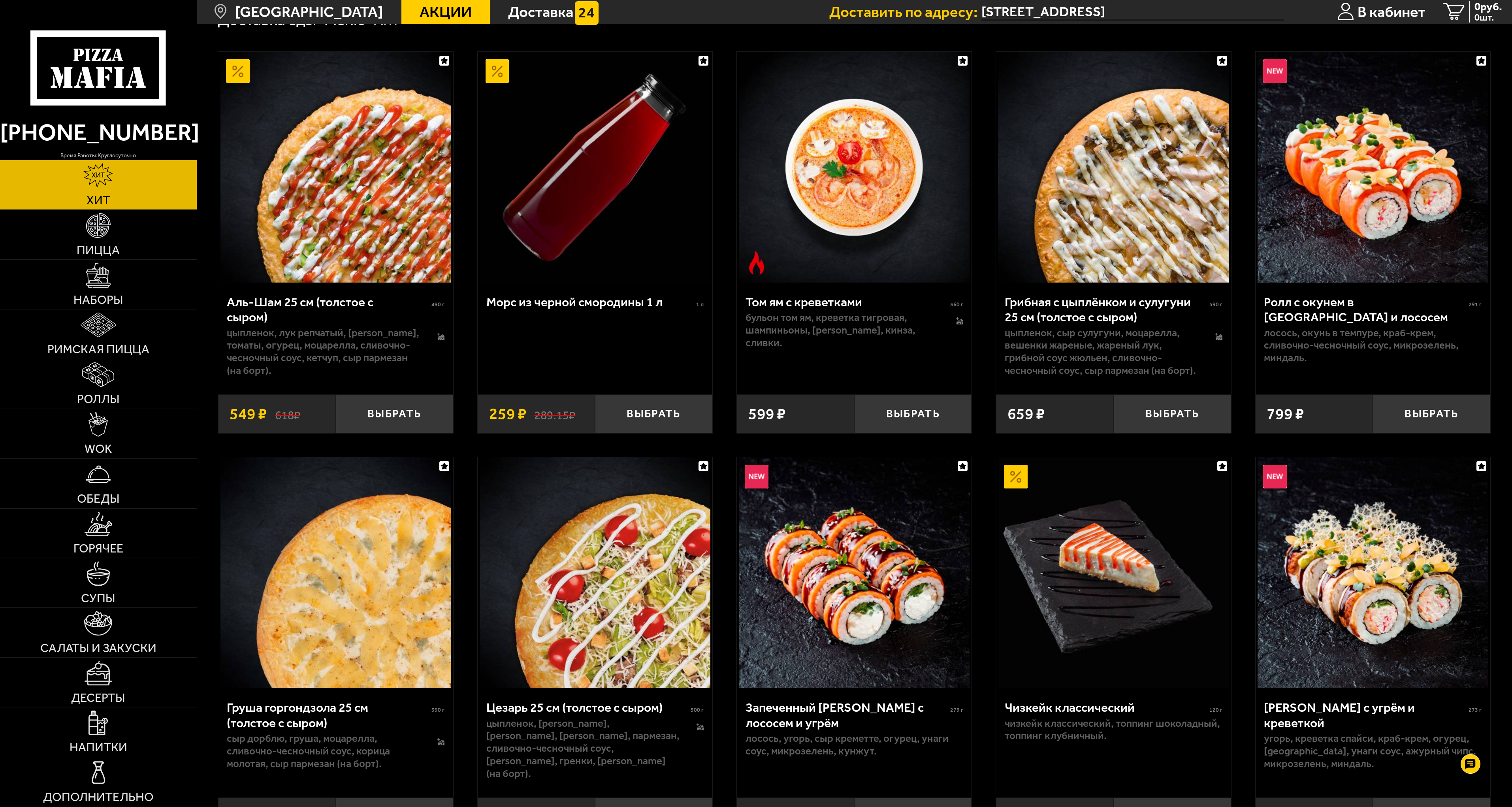
scroll to position [79, 0]
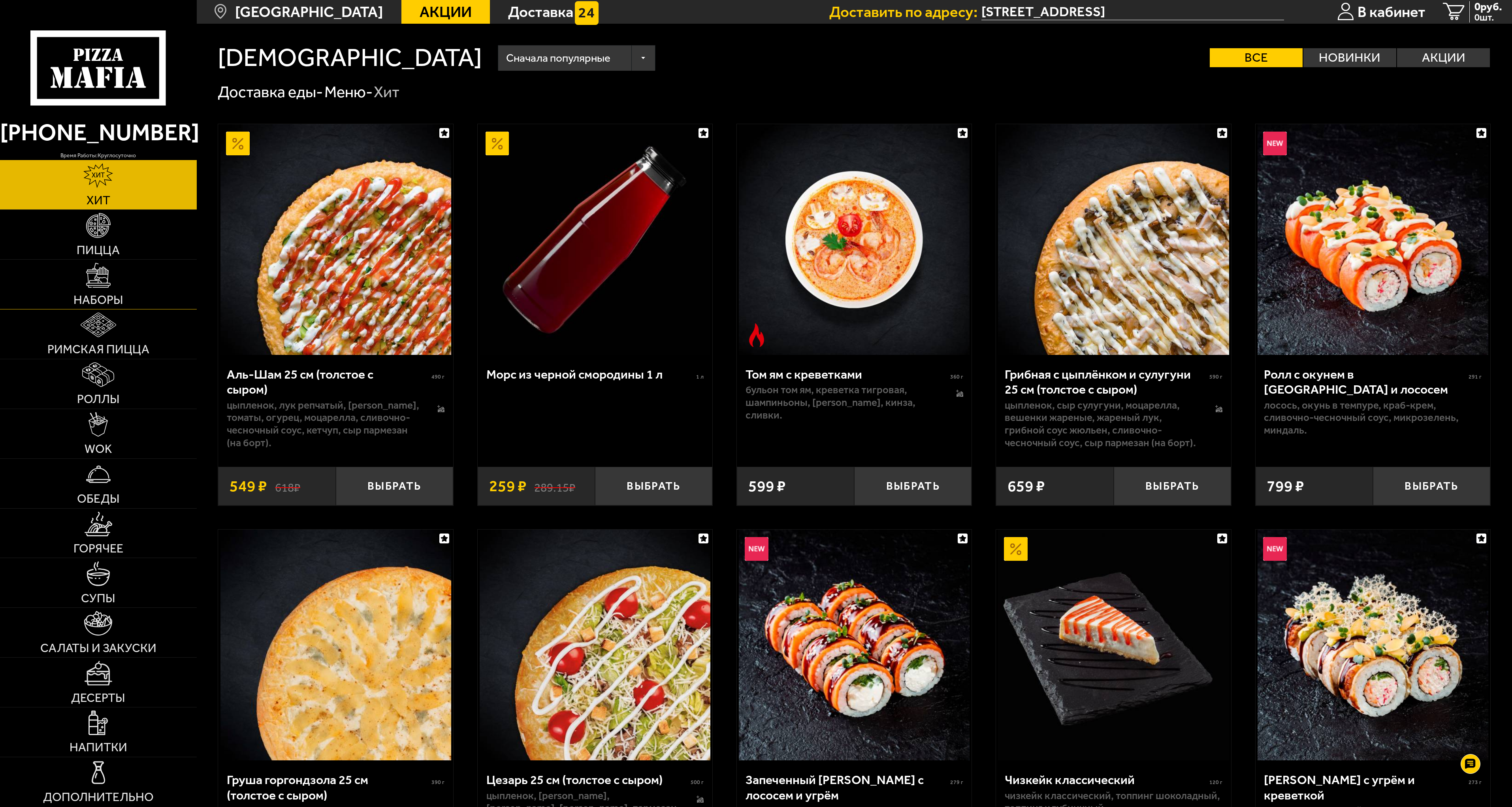
click at [96, 286] on img at bounding box center [98, 274] width 24 height 24
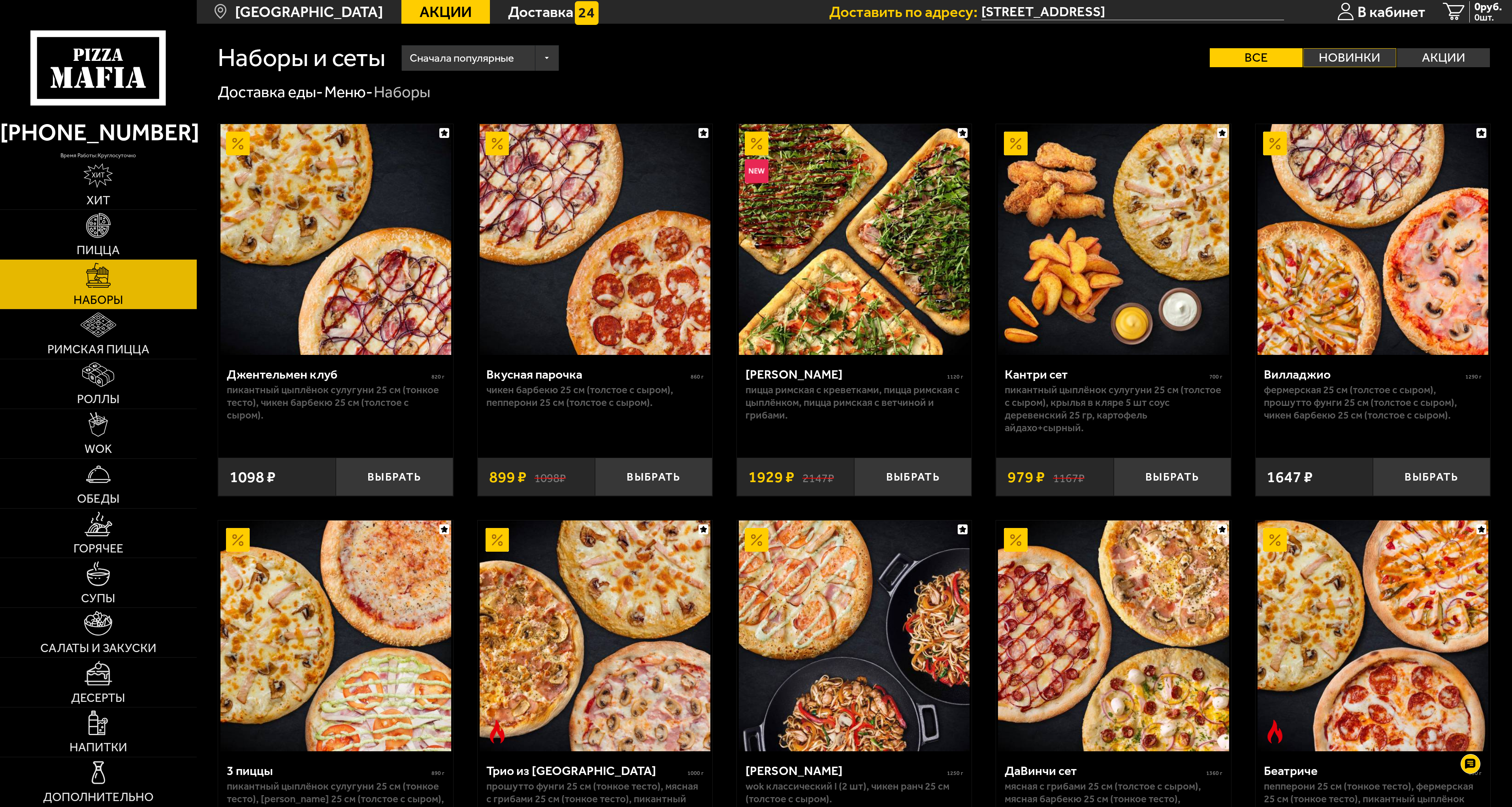
click at [1341, 56] on label "Новинки" at bounding box center [1350, 57] width 93 height 19
click at [0, 0] on input "Новинки" at bounding box center [0, 0] width 0 height 0
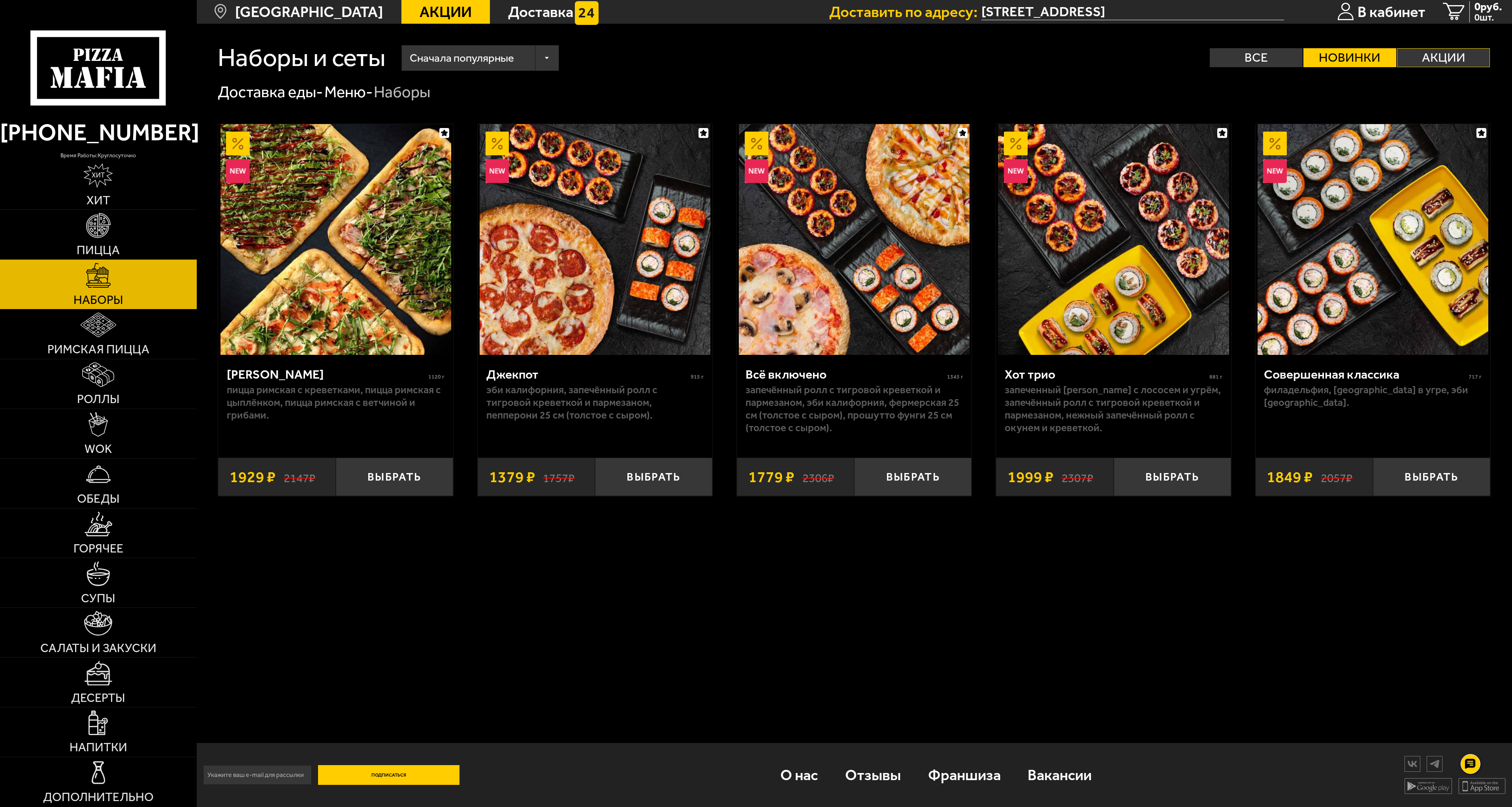
click at [1435, 56] on label "Акции" at bounding box center [1443, 57] width 93 height 19
click at [0, 0] on input "Акции" at bounding box center [0, 0] width 0 height 0
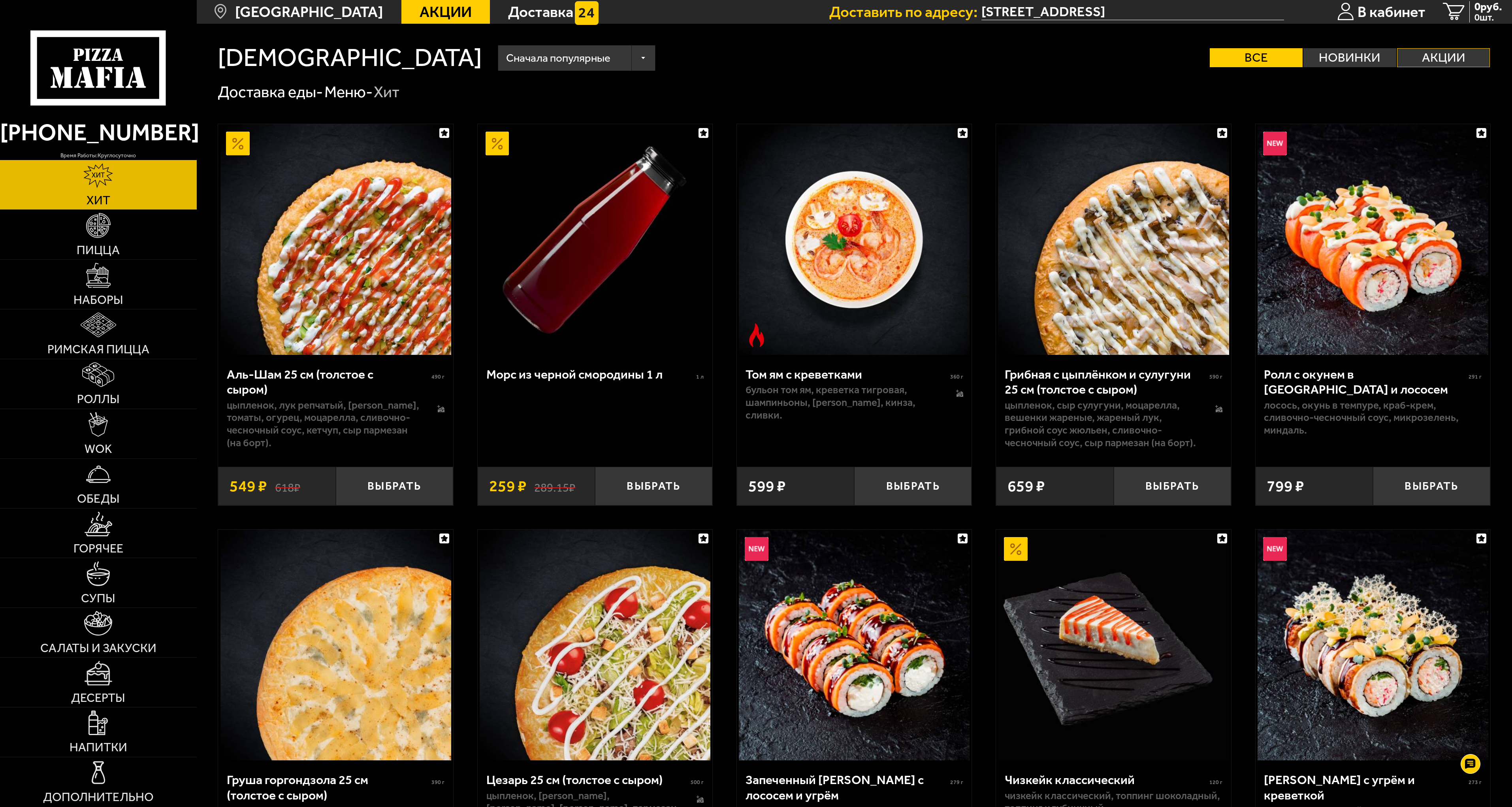
click at [1436, 57] on label "Акции" at bounding box center [1443, 57] width 93 height 19
click at [0, 0] on input "Акции" at bounding box center [0, 0] width 0 height 0
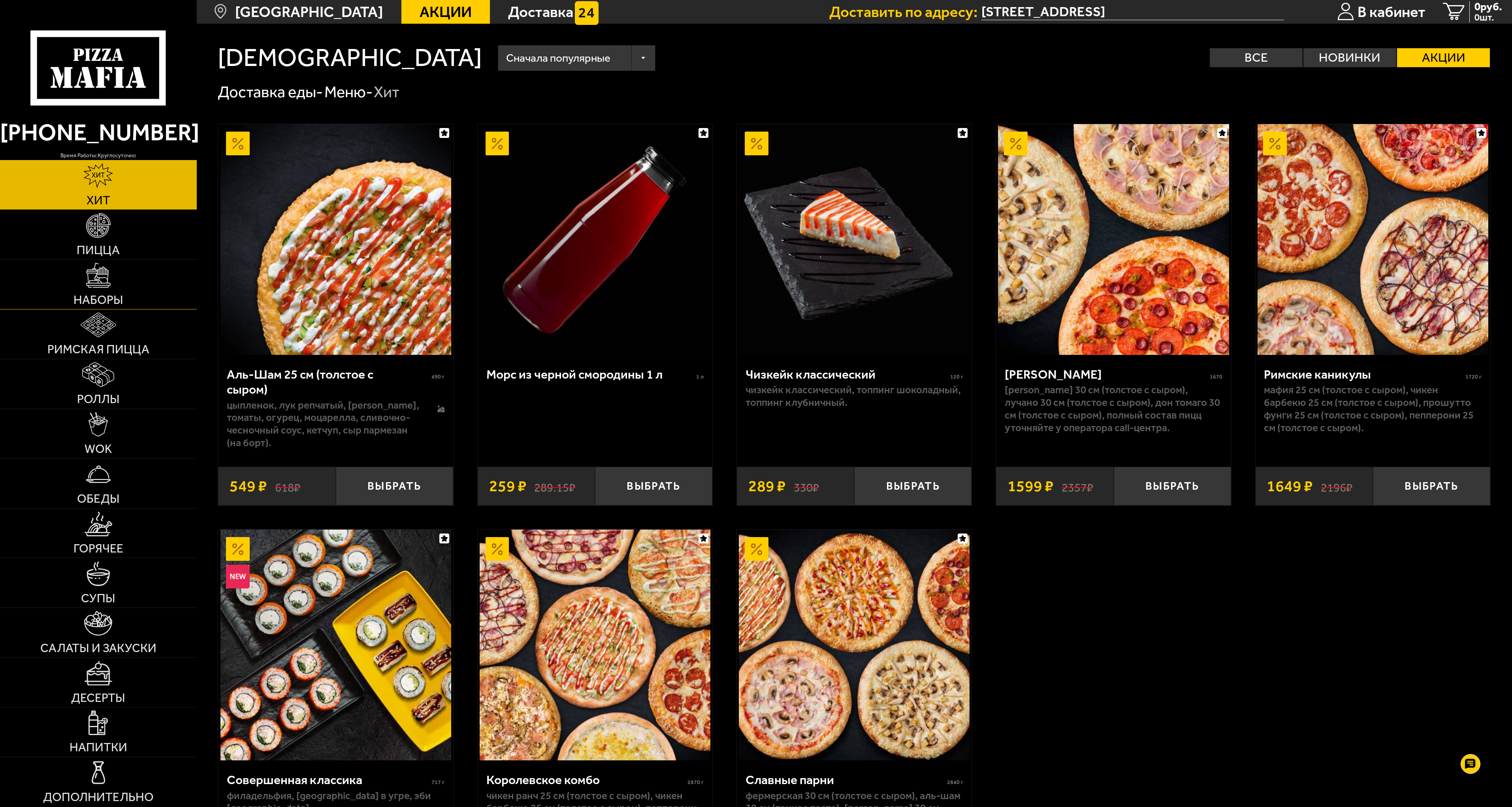
click at [99, 281] on img at bounding box center [98, 274] width 24 height 24
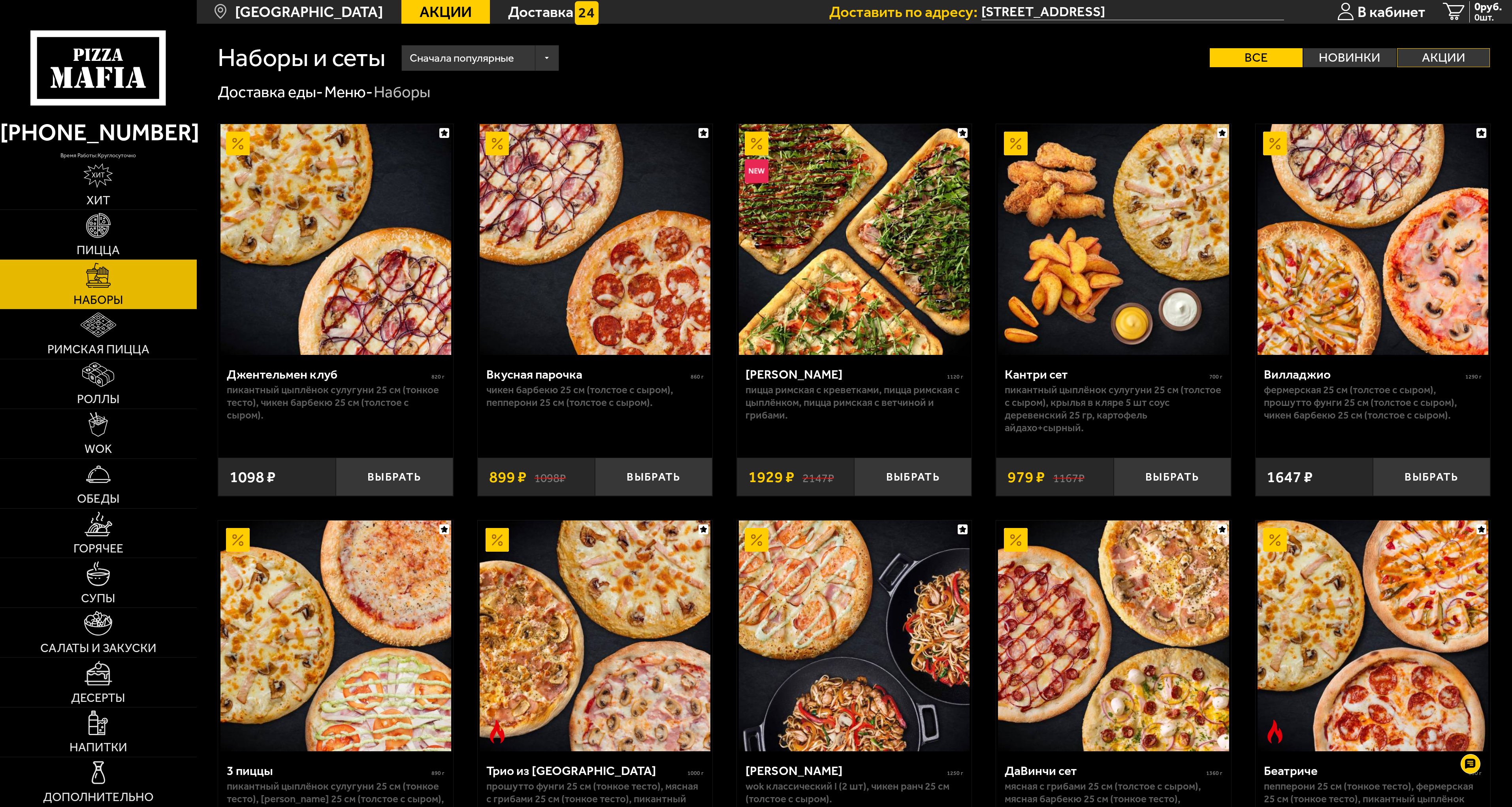
click at [1446, 57] on label "Акции" at bounding box center [1443, 57] width 93 height 19
click at [0, 0] on input "Акции" at bounding box center [0, 0] width 0 height 0
click at [96, 221] on img at bounding box center [98, 225] width 24 height 24
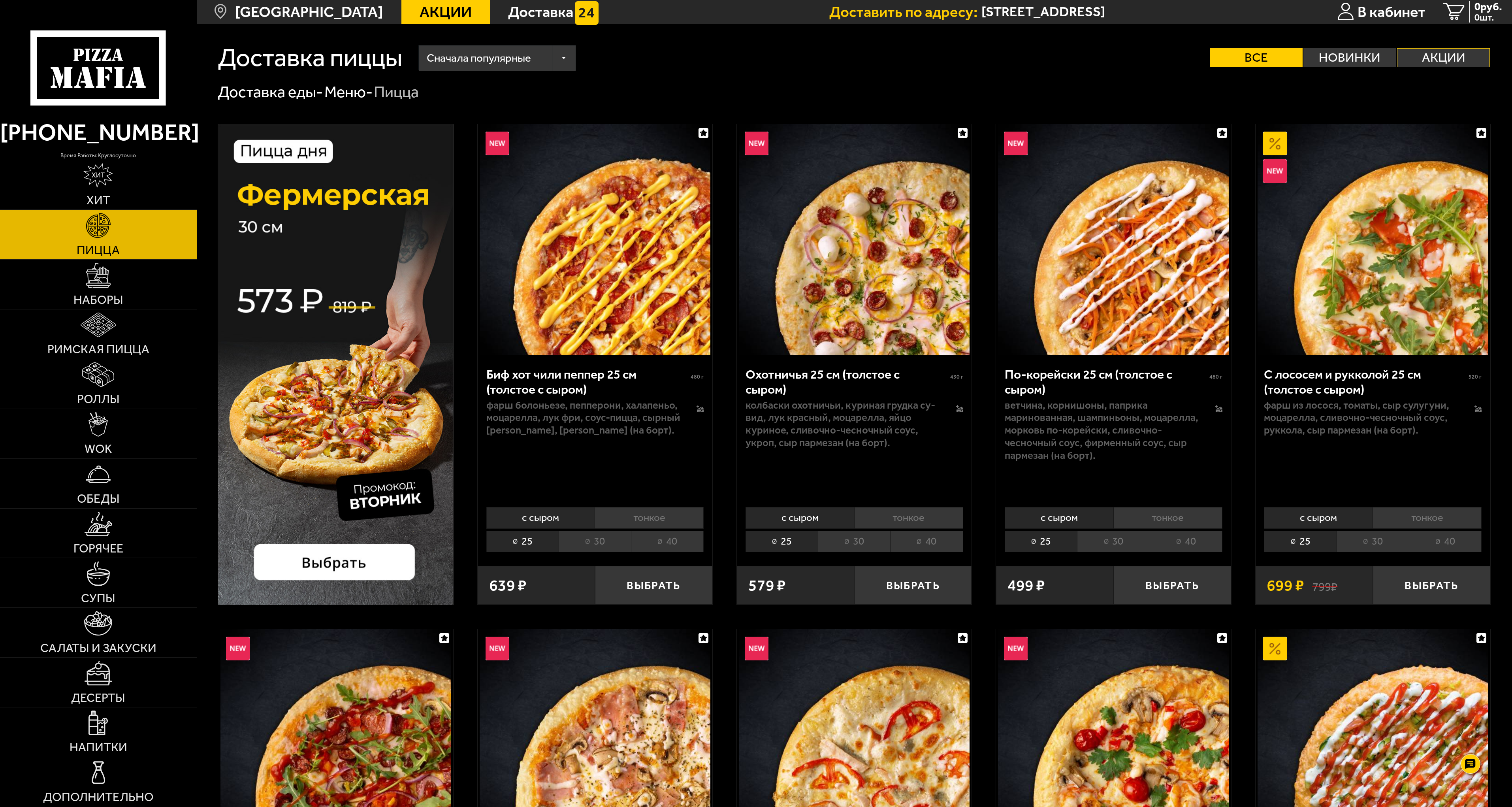
click at [1454, 62] on label "Акции" at bounding box center [1443, 57] width 93 height 19
click at [0, 0] on input "Акции" at bounding box center [0, 0] width 0 height 0
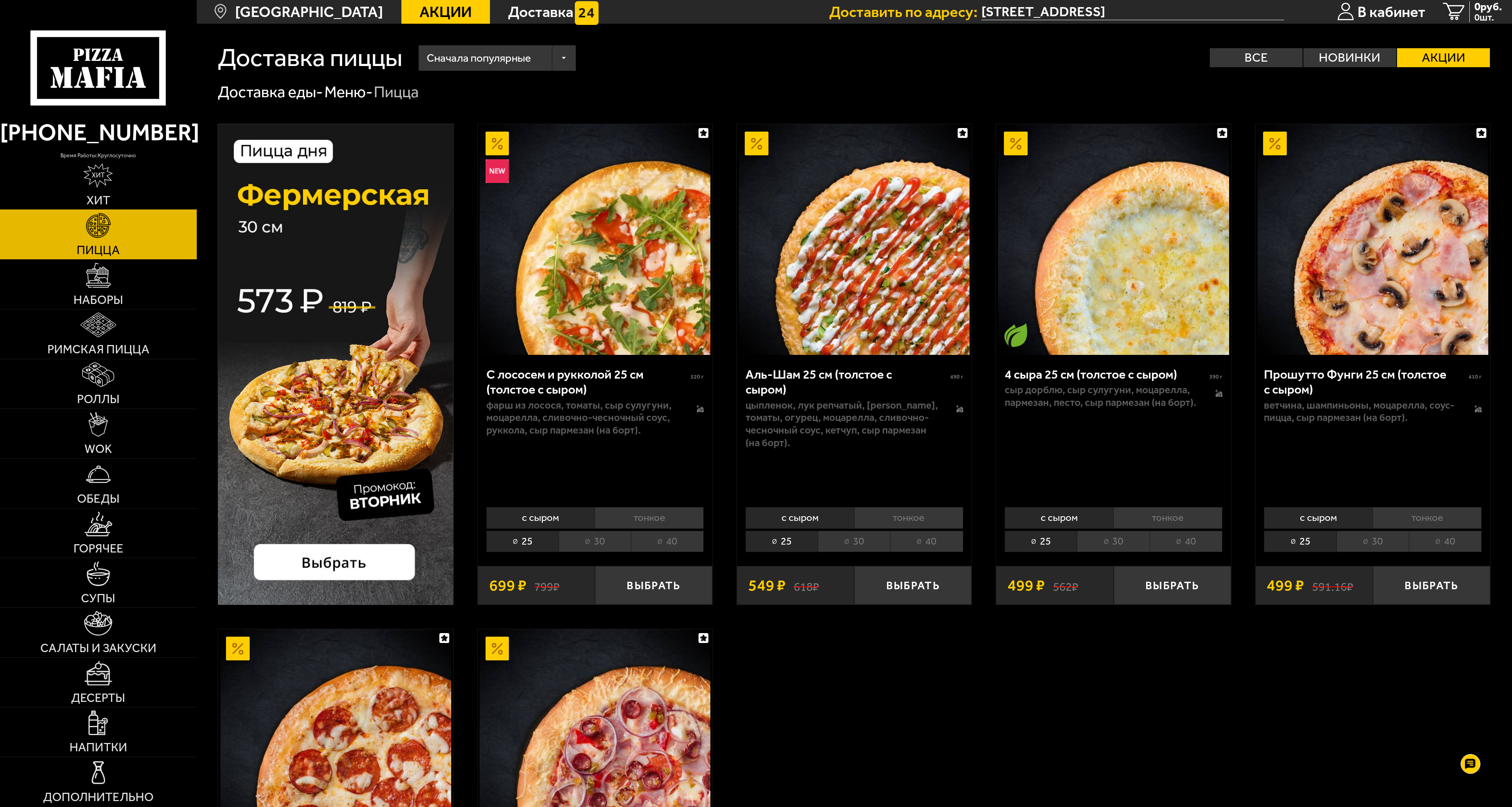
click at [94, 189] on link "Хит" at bounding box center [98, 185] width 197 height 49
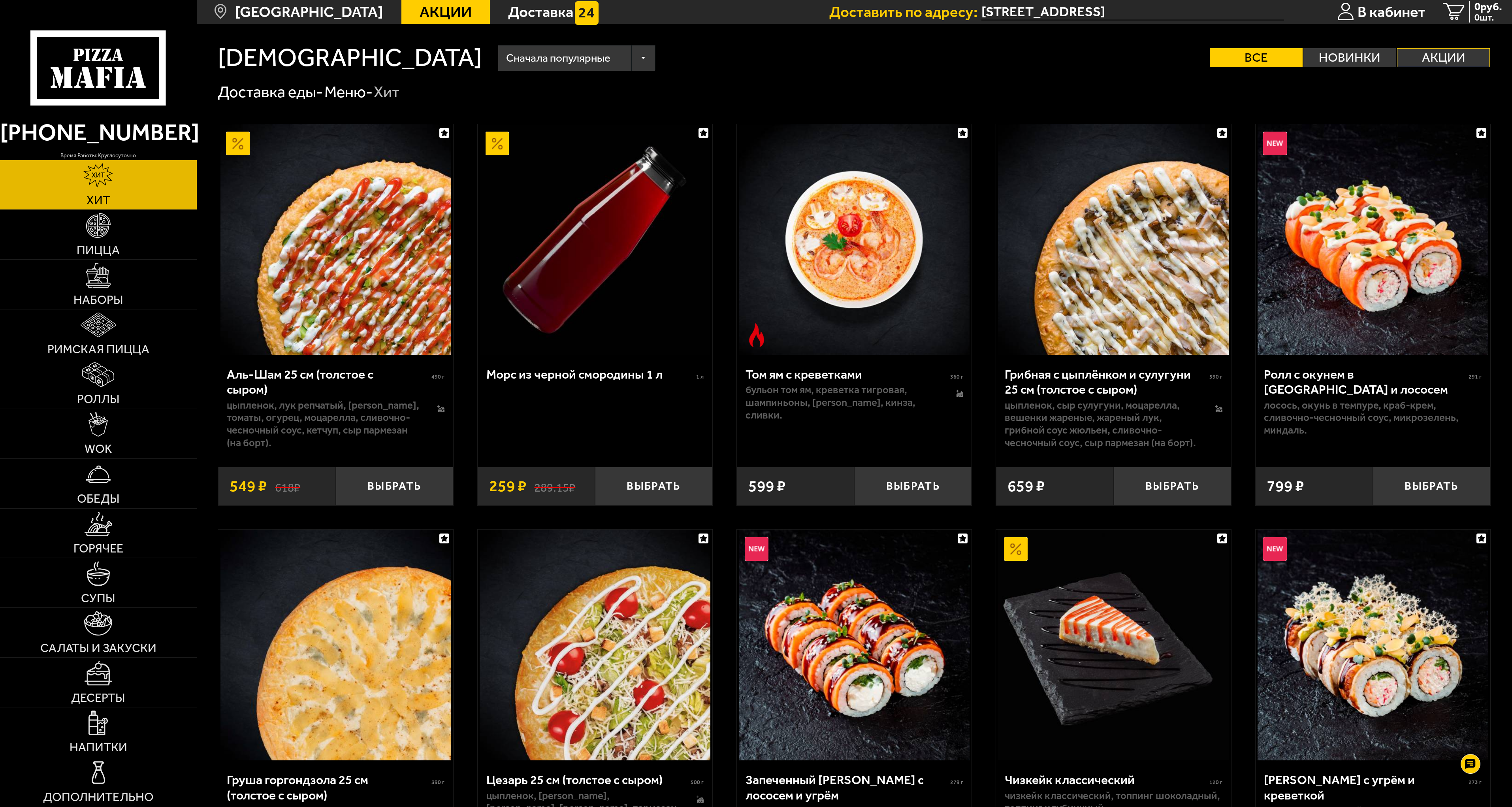
click at [1438, 62] on label "Акции" at bounding box center [1443, 57] width 93 height 19
click at [0, 0] on input "Акции" at bounding box center [0, 0] width 0 height 0
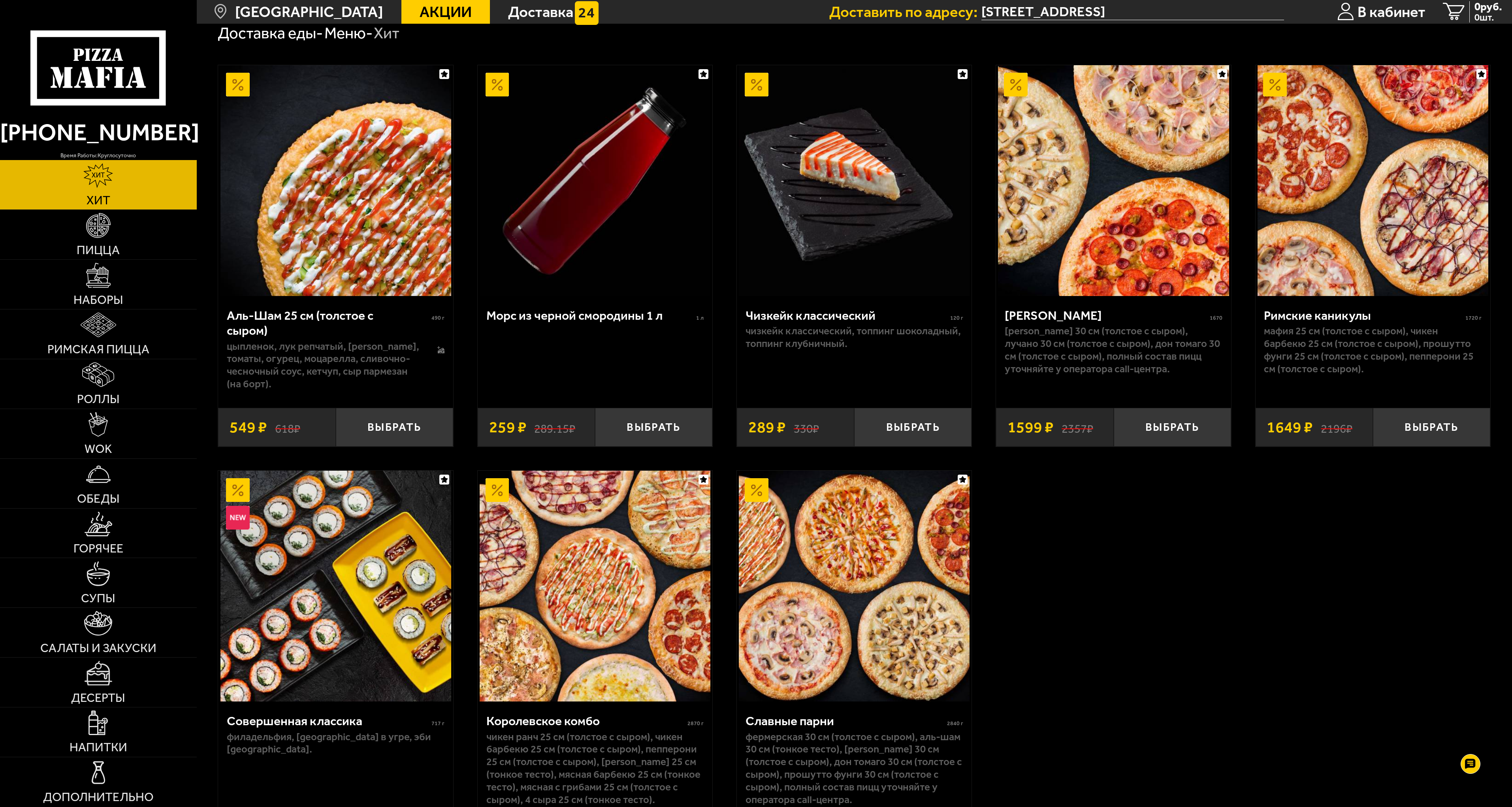
scroll to position [39, 0]
